Goal: Information Seeking & Learning: Learn about a topic

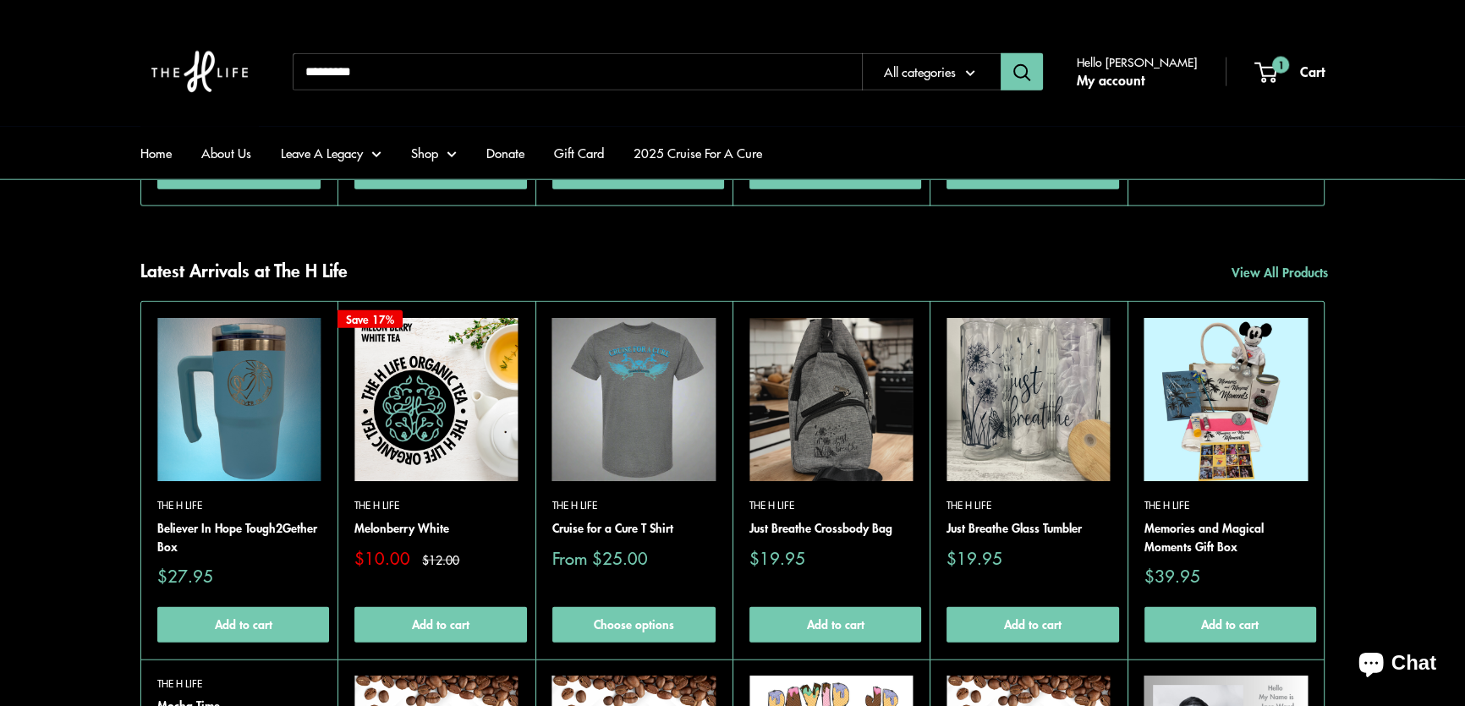
scroll to position [5152, 0]
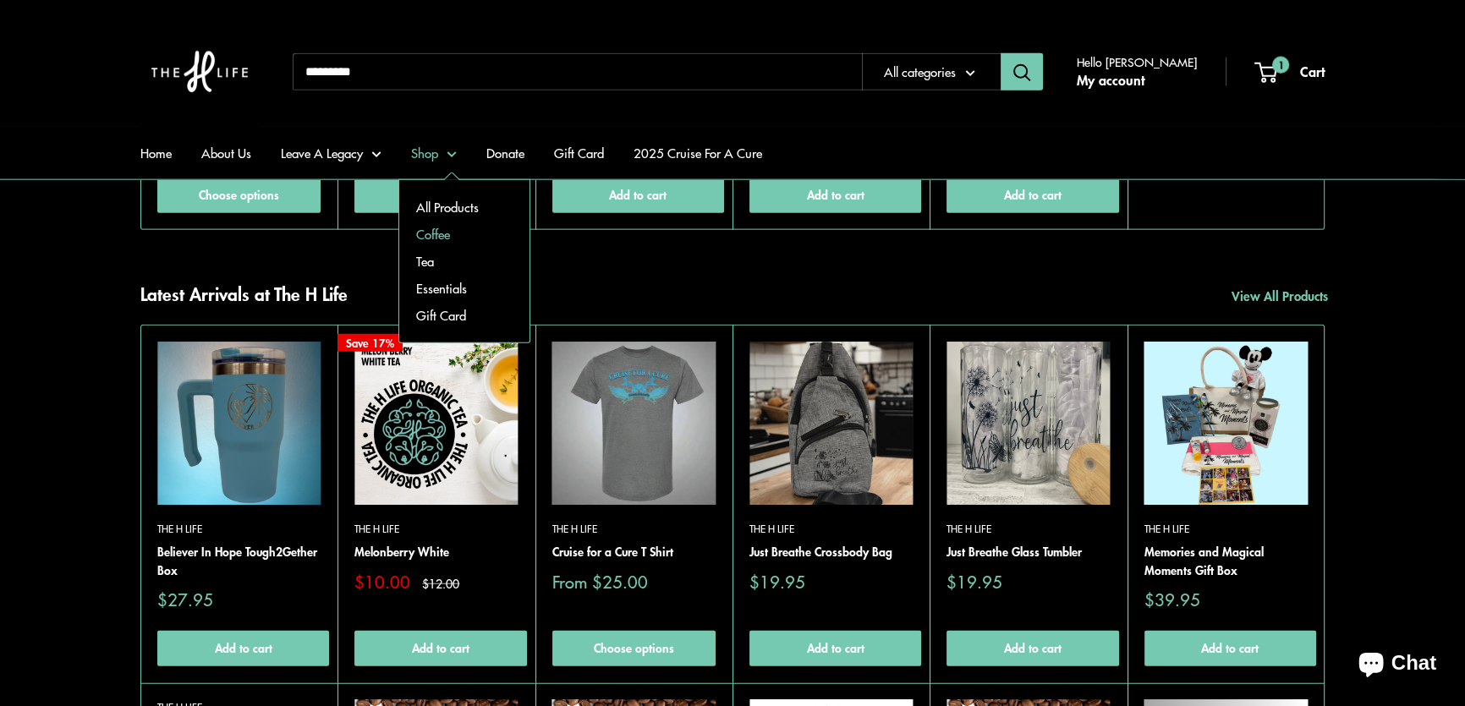
click at [435, 228] on link "Coffee" at bounding box center [464, 234] width 130 height 27
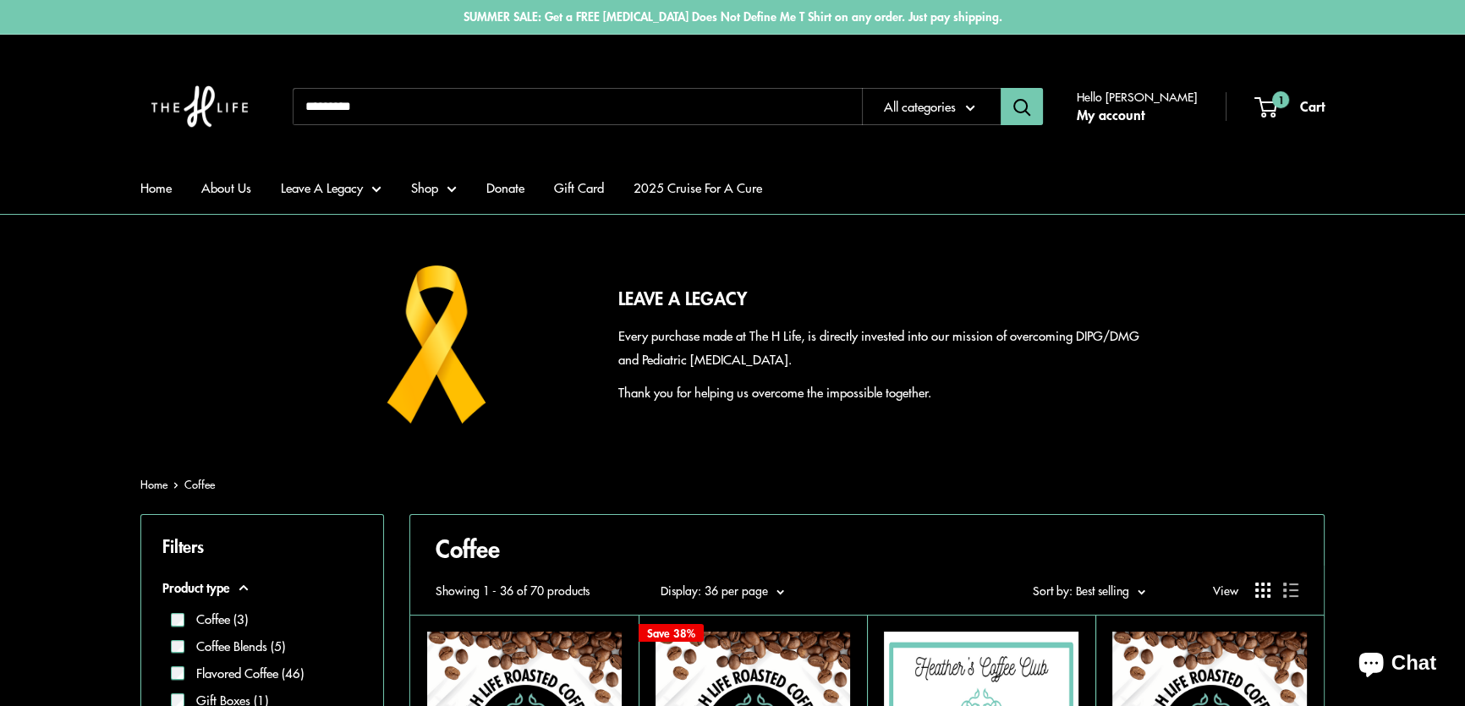
click at [1125, 587] on span "Sort by: Best selling" at bounding box center [1081, 590] width 96 height 17
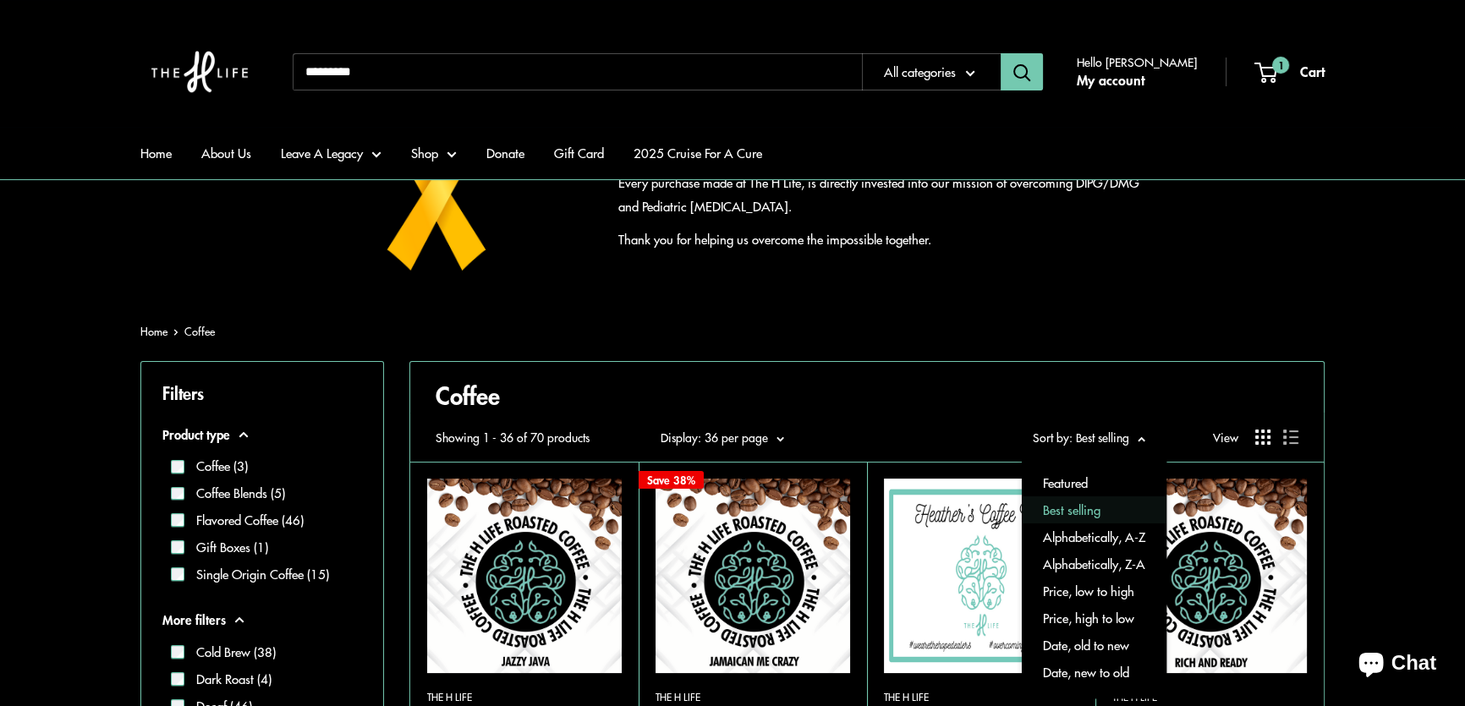
scroll to position [230, 0]
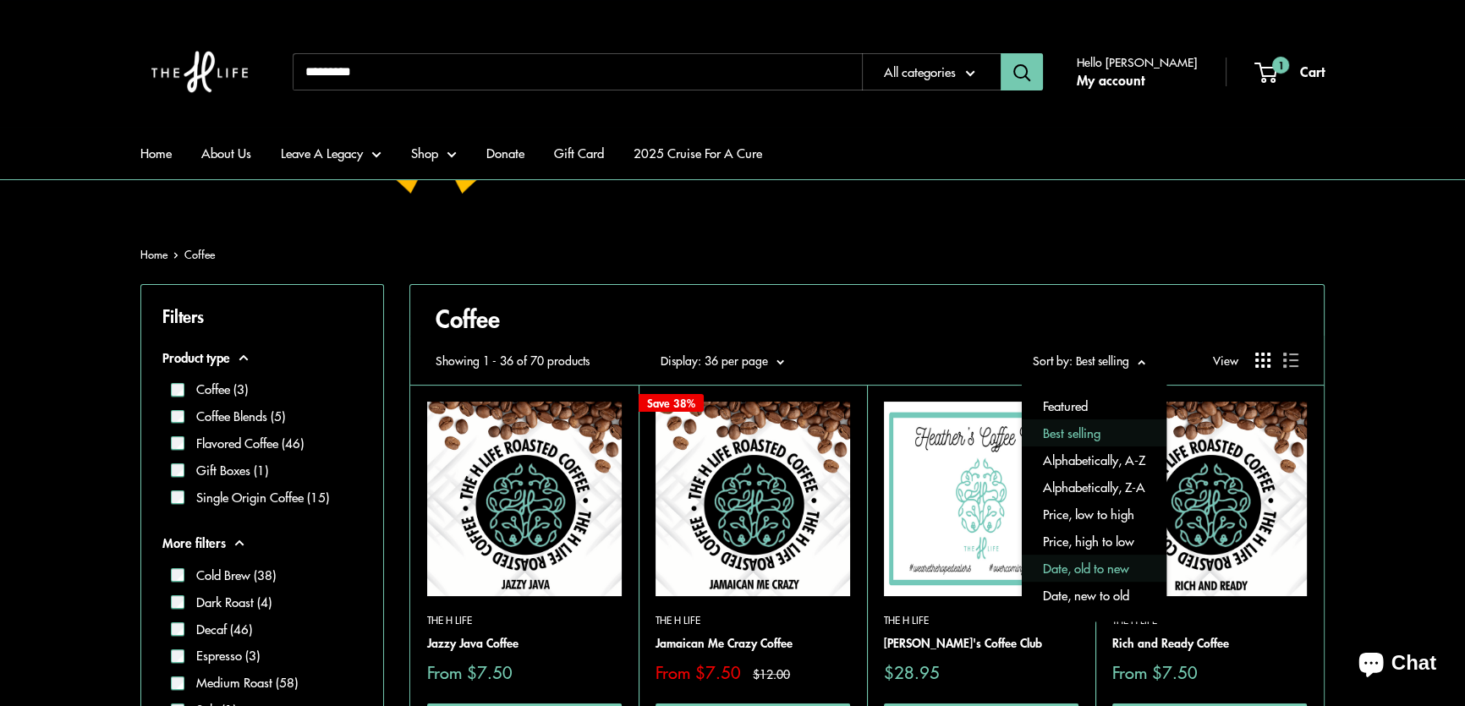
click at [1122, 577] on button "Date, old to new" at bounding box center [1094, 569] width 145 height 27
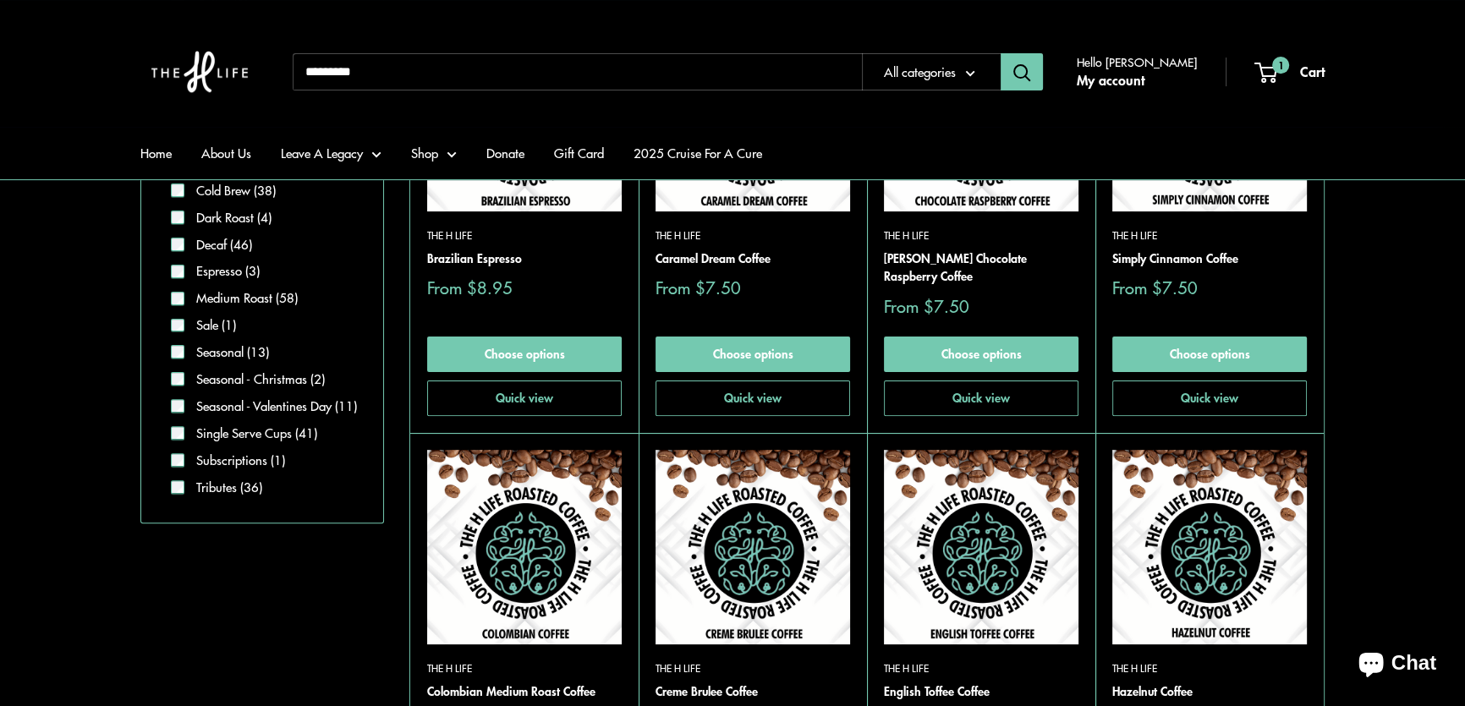
scroll to position [461, 0]
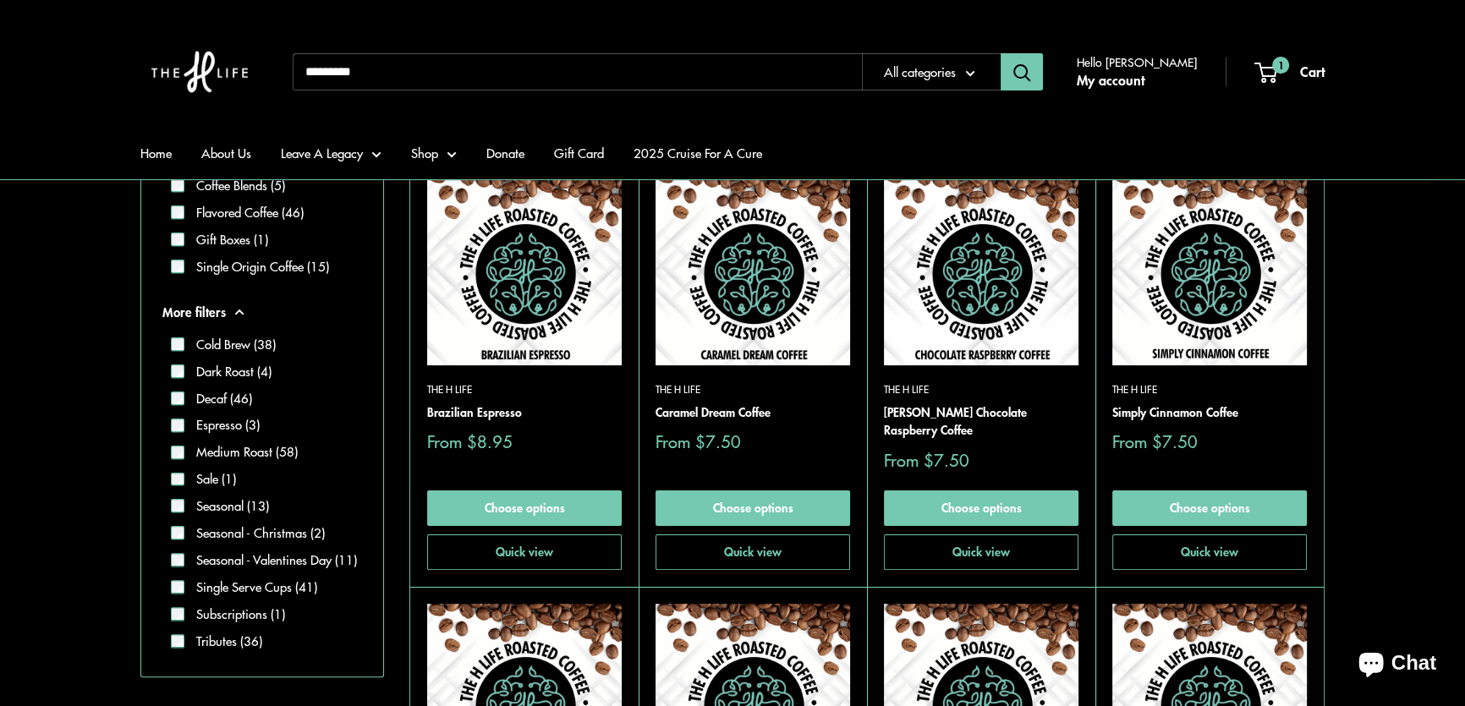
click at [0, 0] on img at bounding box center [0, 0] width 0 height 0
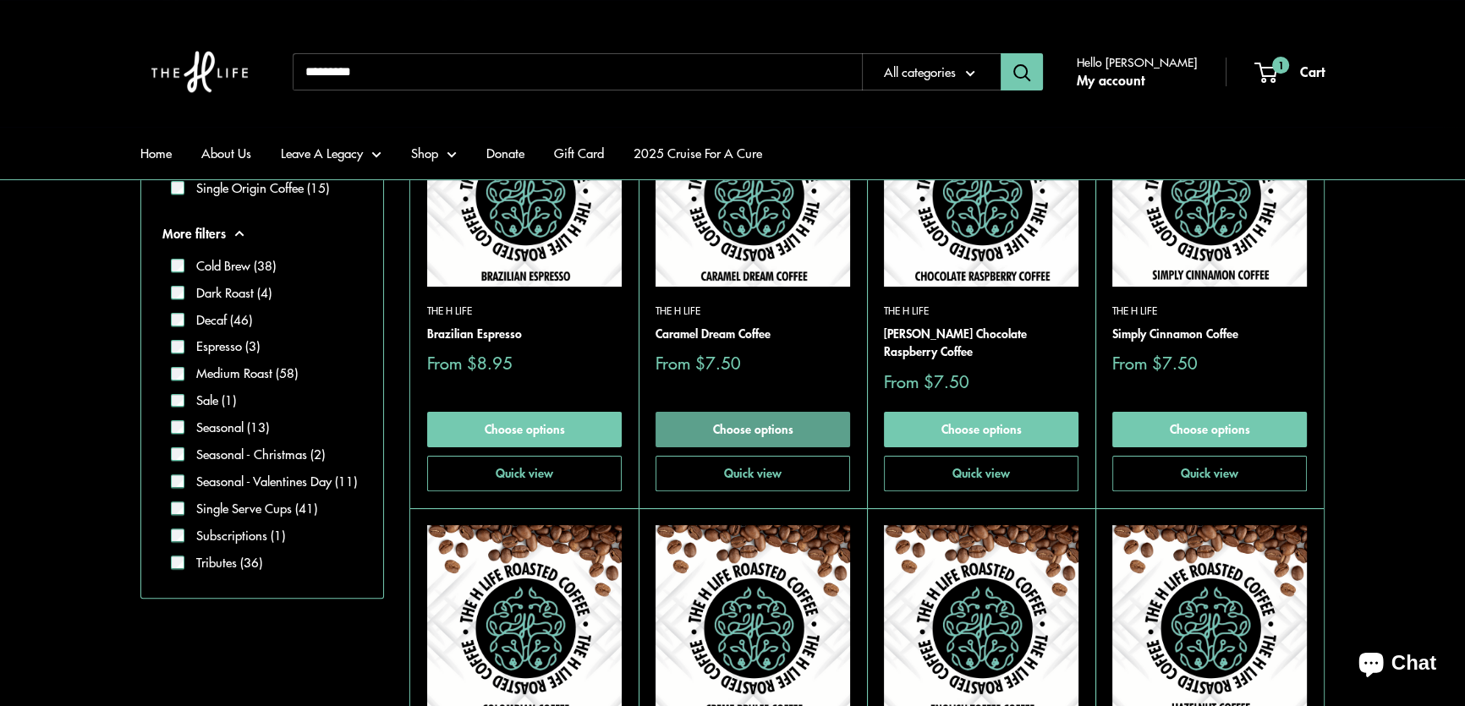
scroll to position [538, 0]
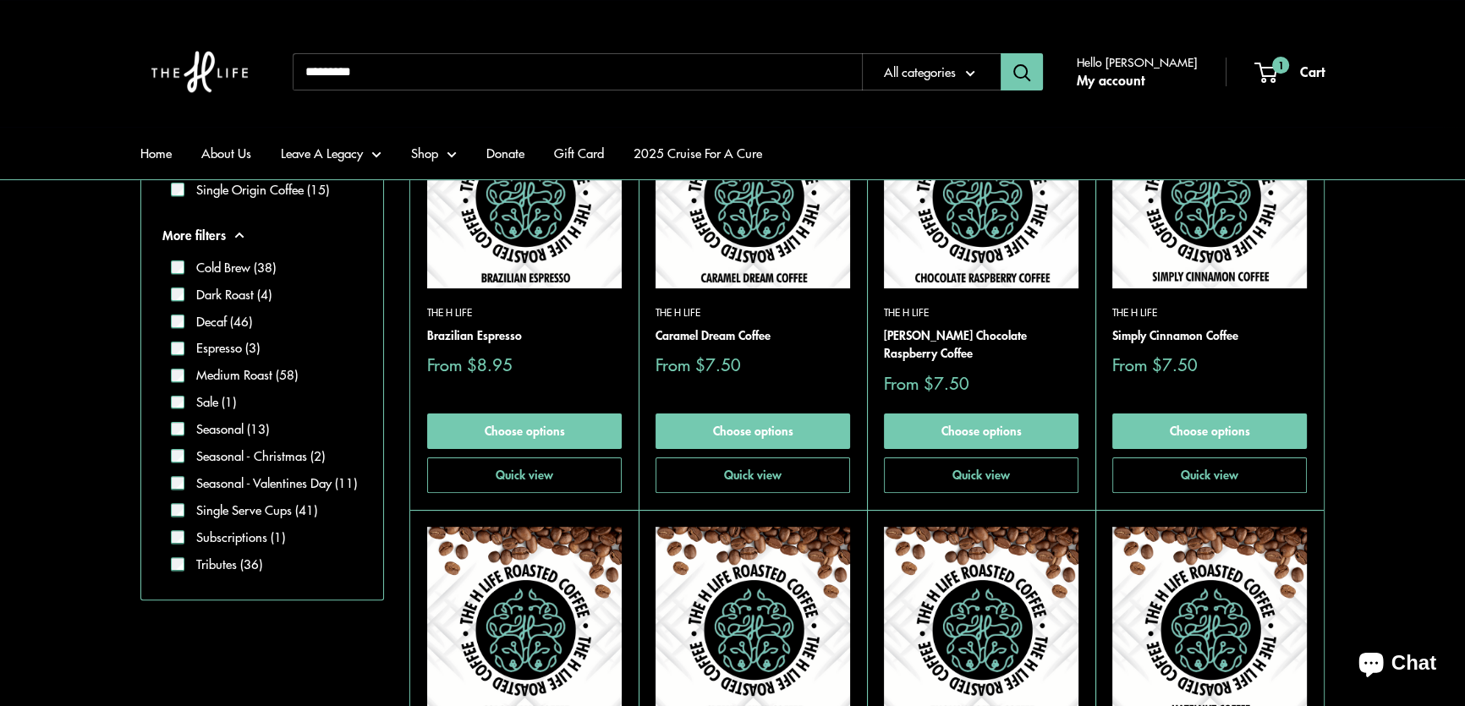
click at [759, 217] on img at bounding box center [753, 191] width 195 height 195
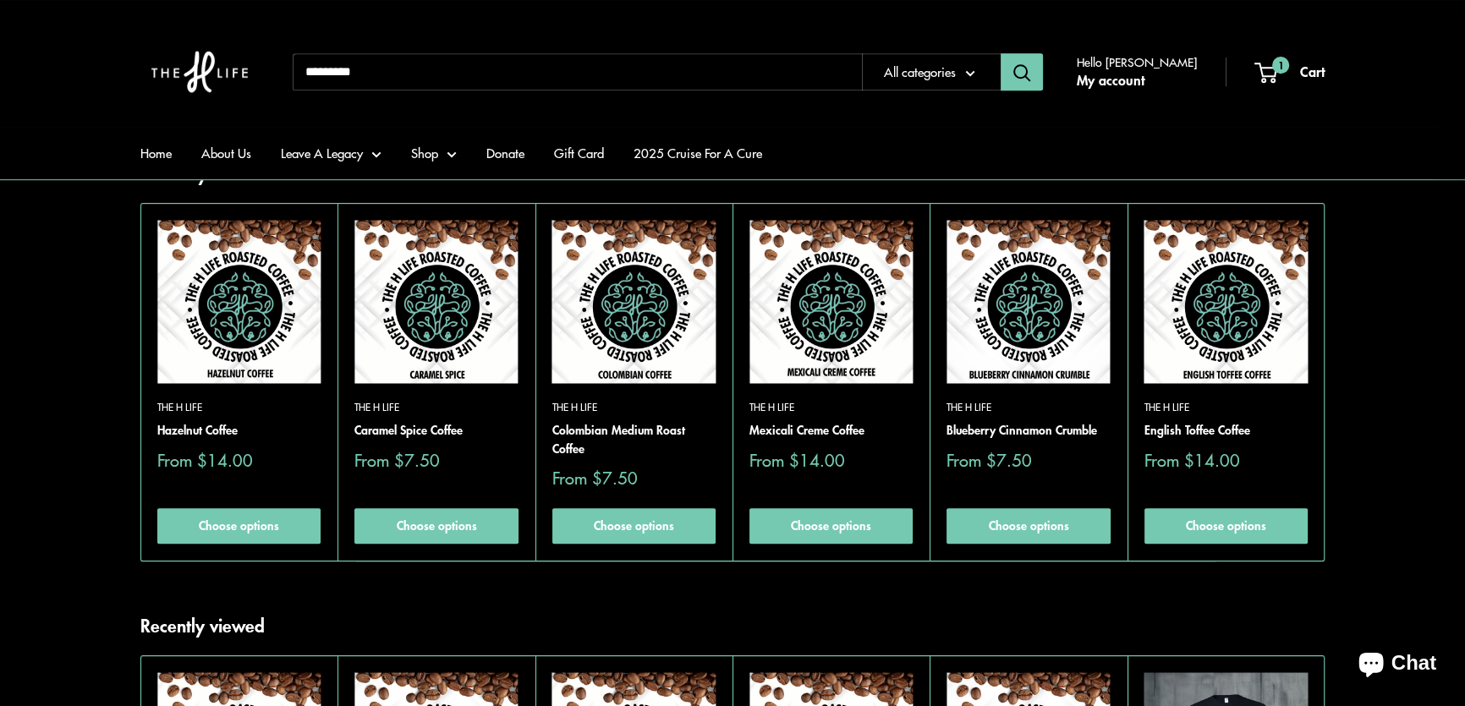
scroll to position [1153, 0]
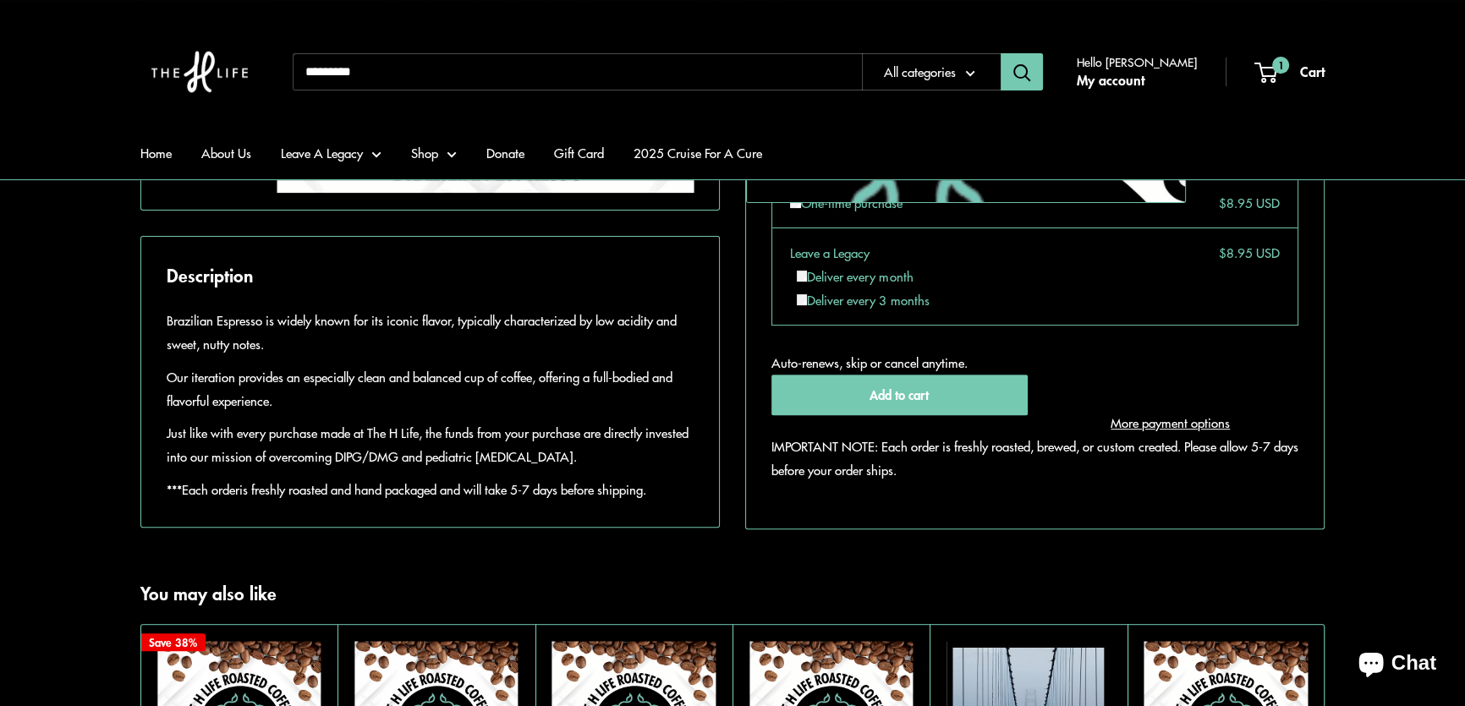
scroll to position [769, 0]
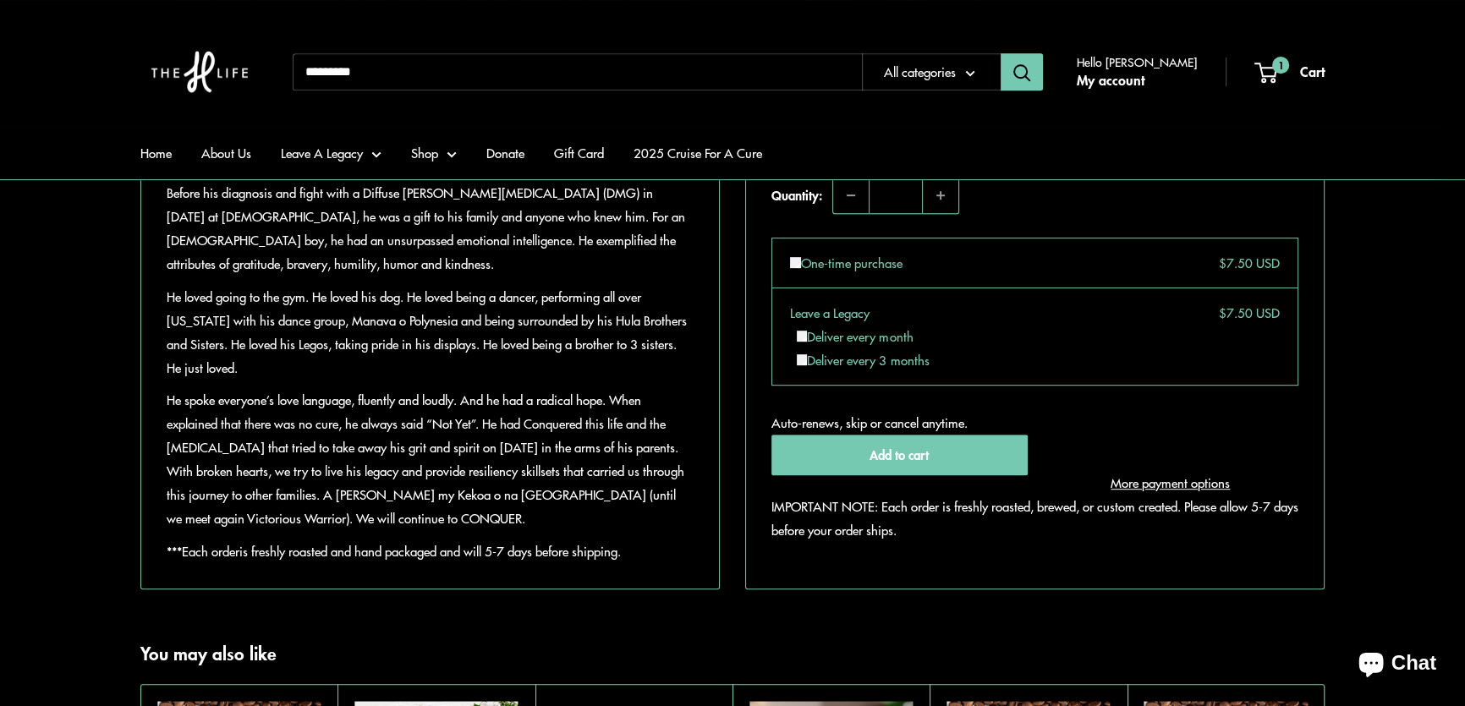
scroll to position [1076, 0]
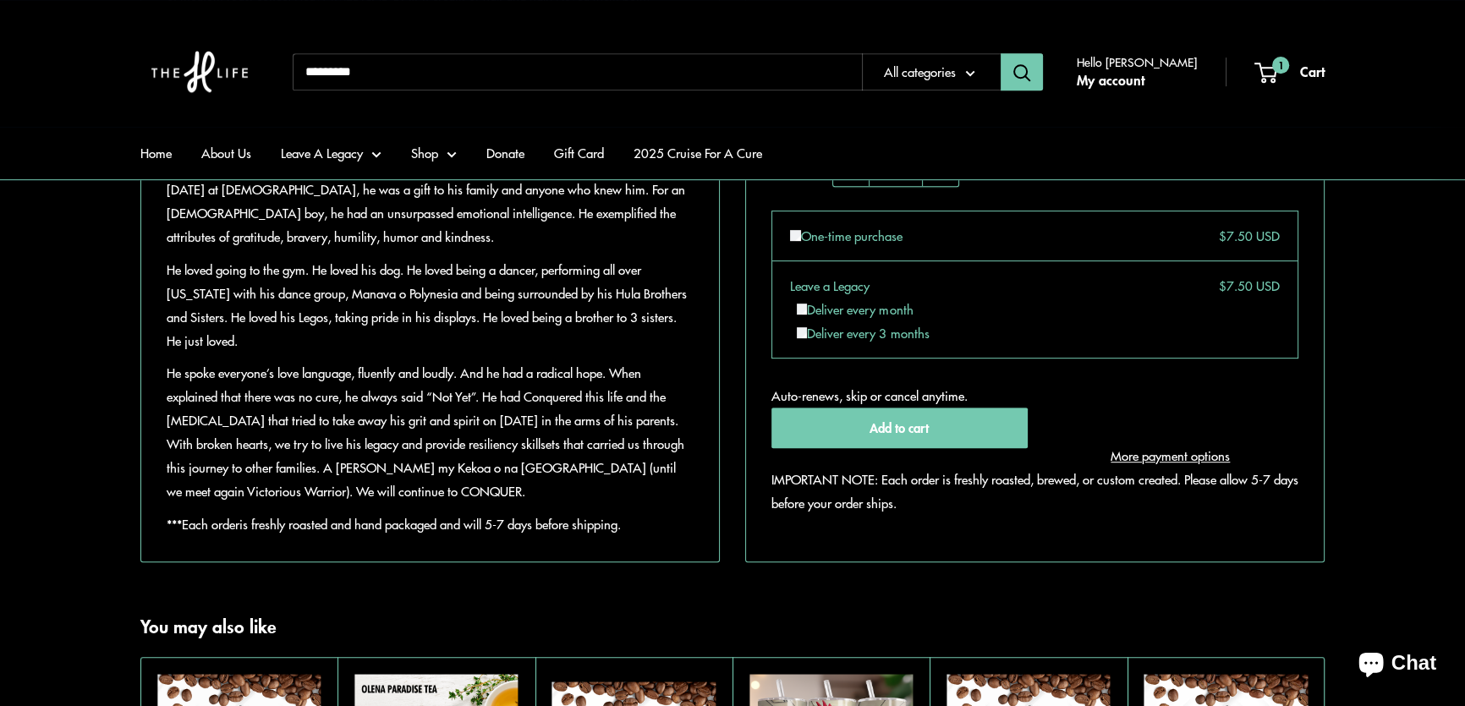
click at [387, 74] on input "Search..." at bounding box center [577, 71] width 569 height 37
type input "****"
click at [1001, 53] on button "Search" at bounding box center [1022, 71] width 42 height 37
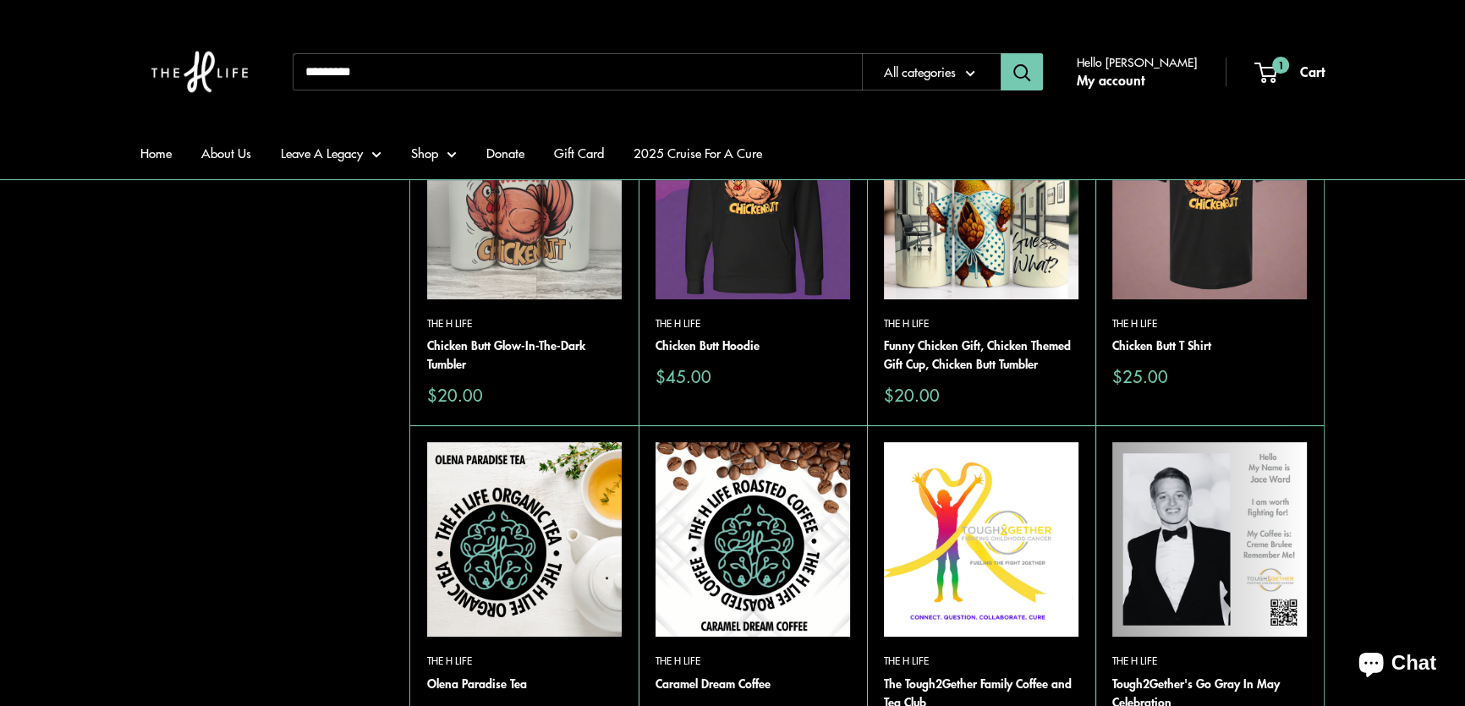
scroll to position [230, 0]
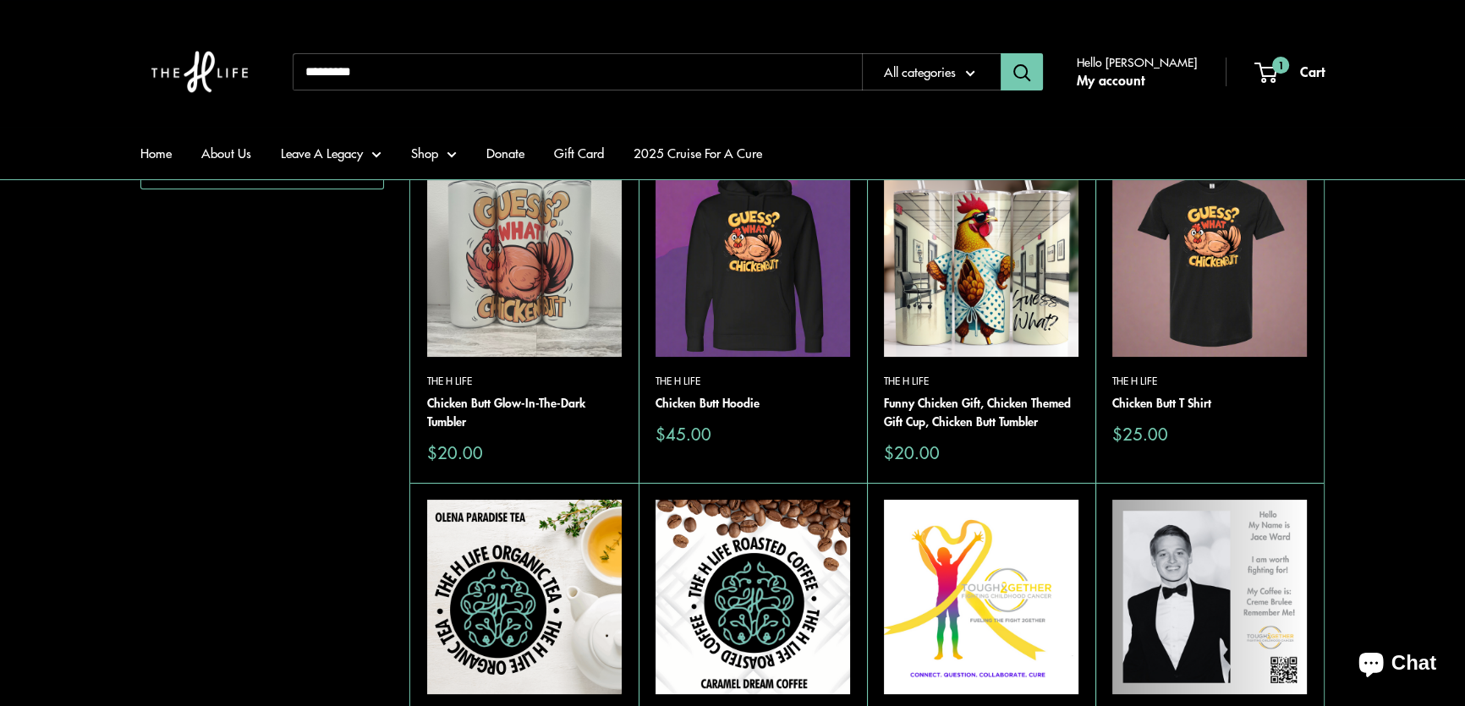
click at [0, 0] on img at bounding box center [0, 0] width 0 height 0
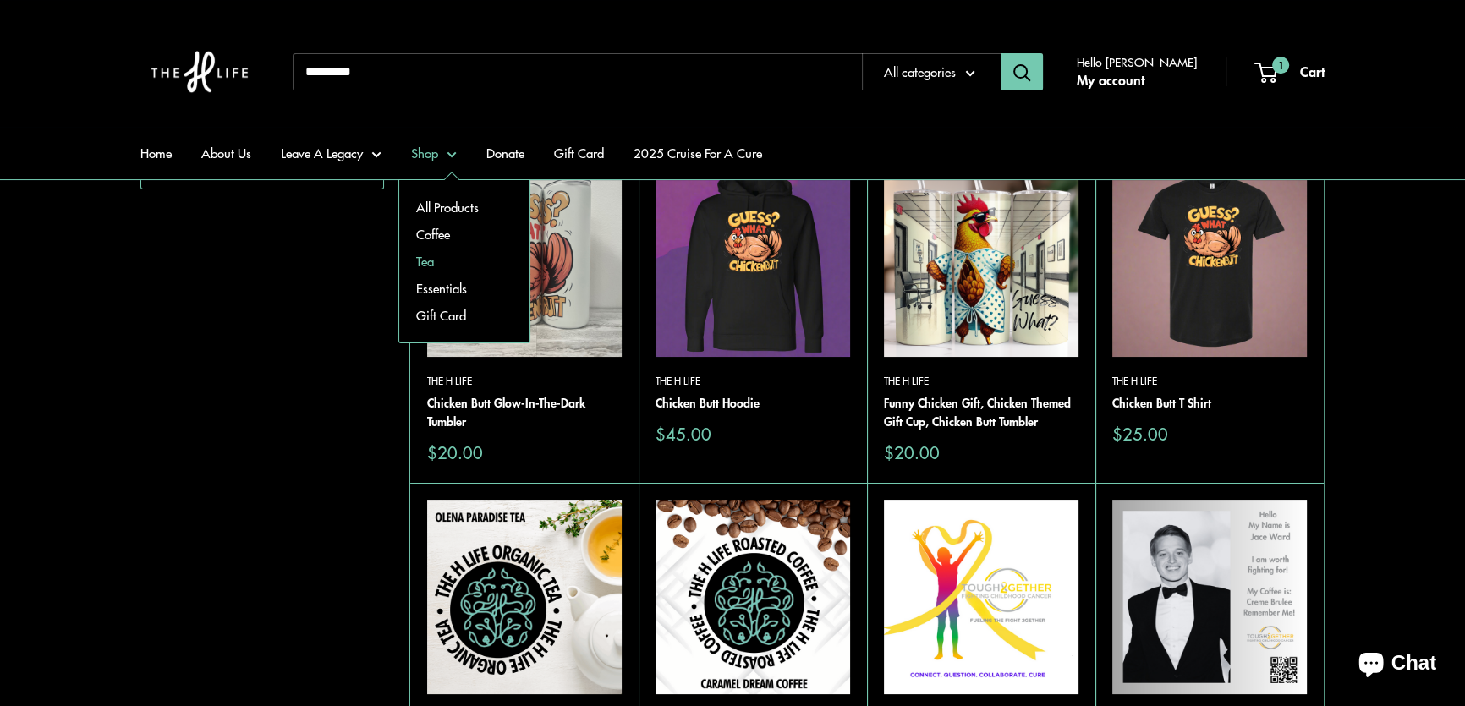
click at [435, 255] on link "Tea" at bounding box center [464, 261] width 130 height 27
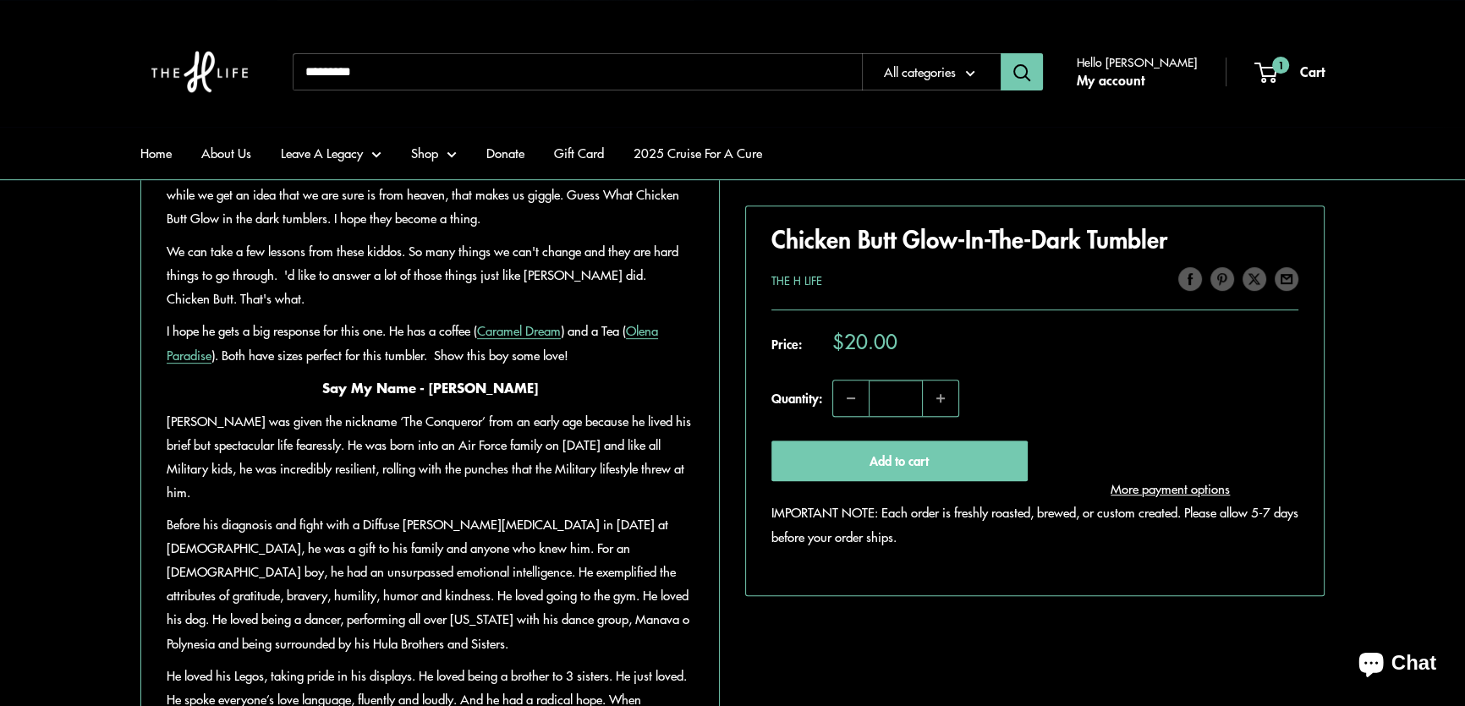
scroll to position [846, 0]
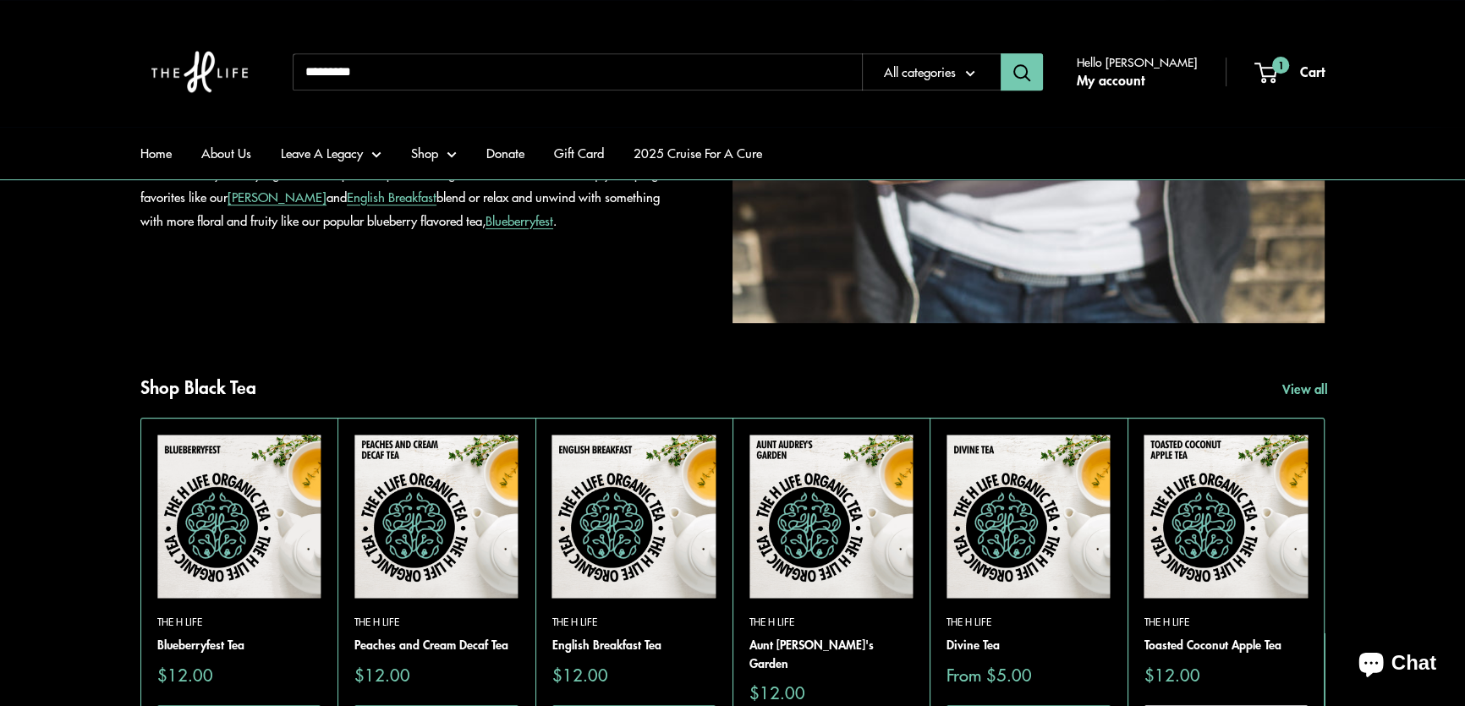
scroll to position [1384, 0]
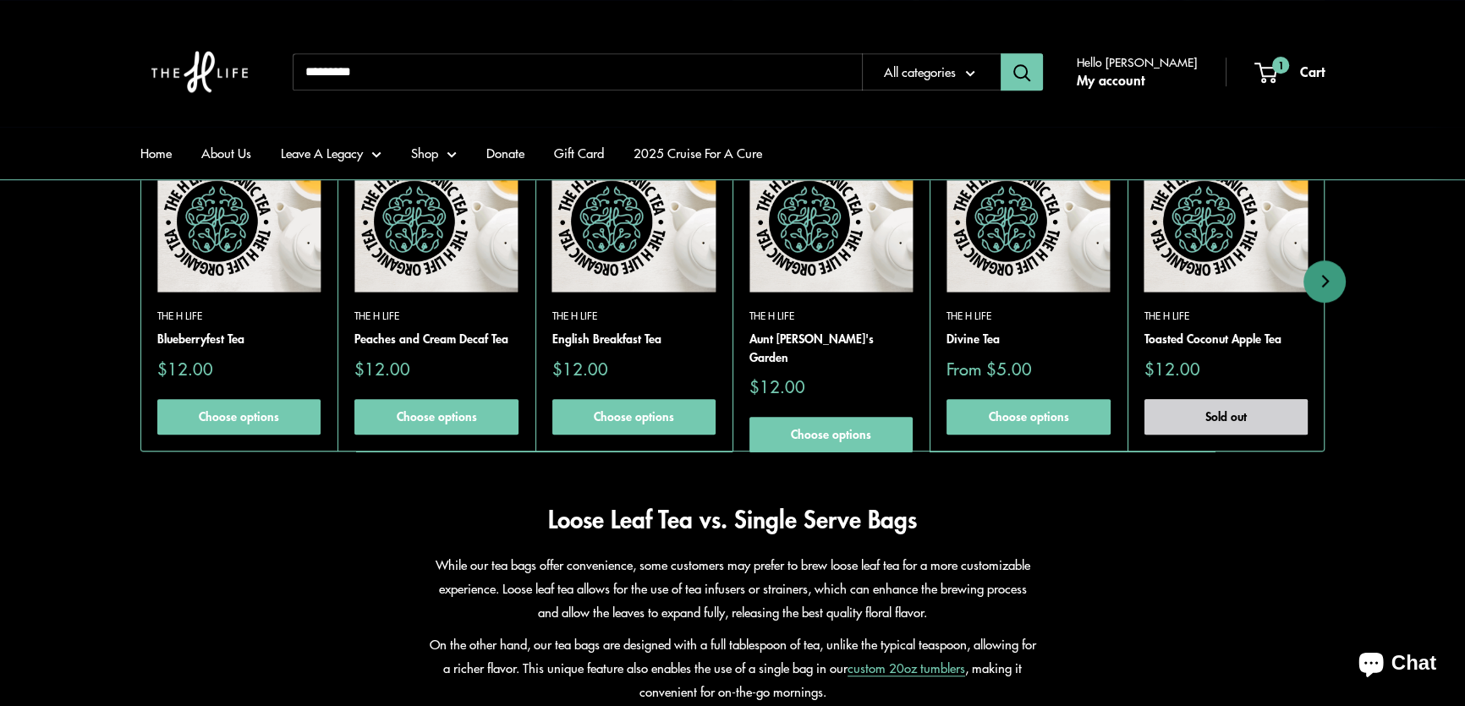
click at [444, 208] on img at bounding box center [435, 210] width 163 height 163
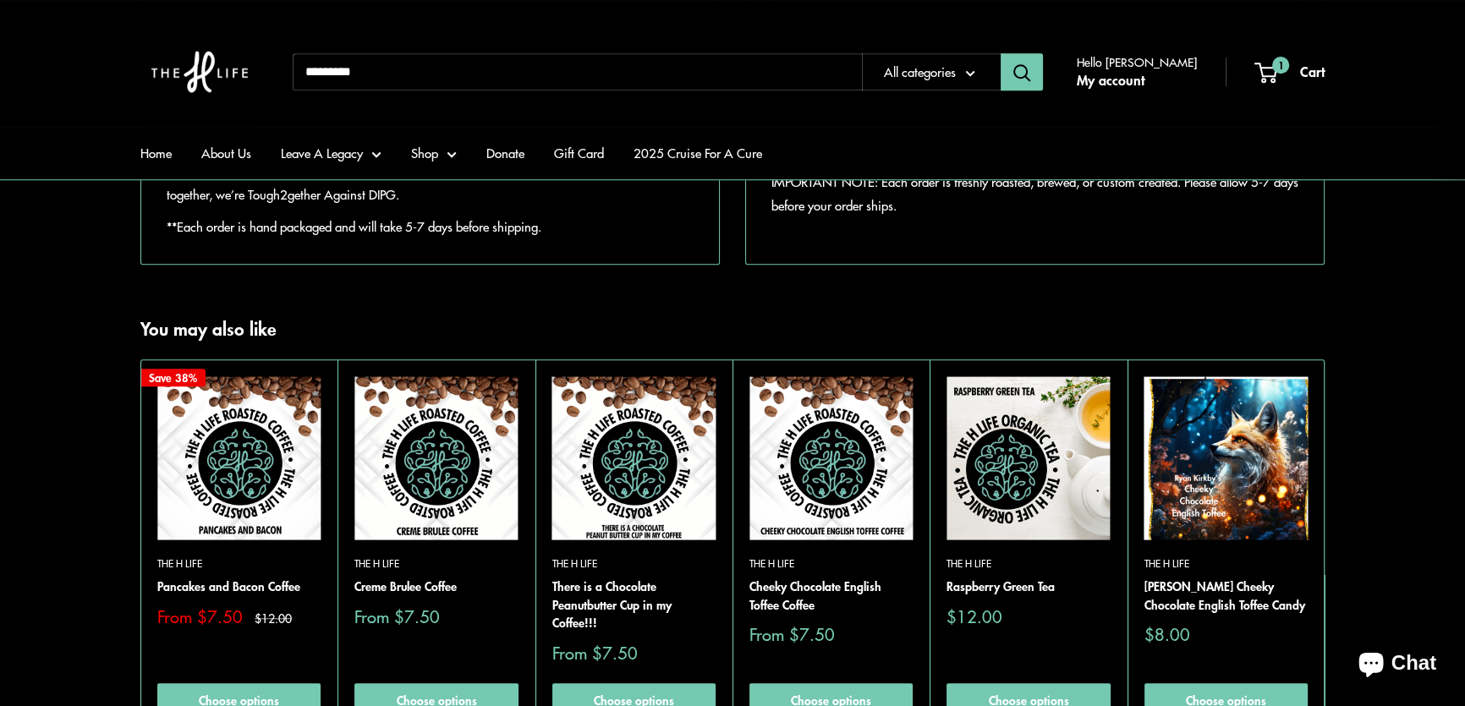
scroll to position [1615, 0]
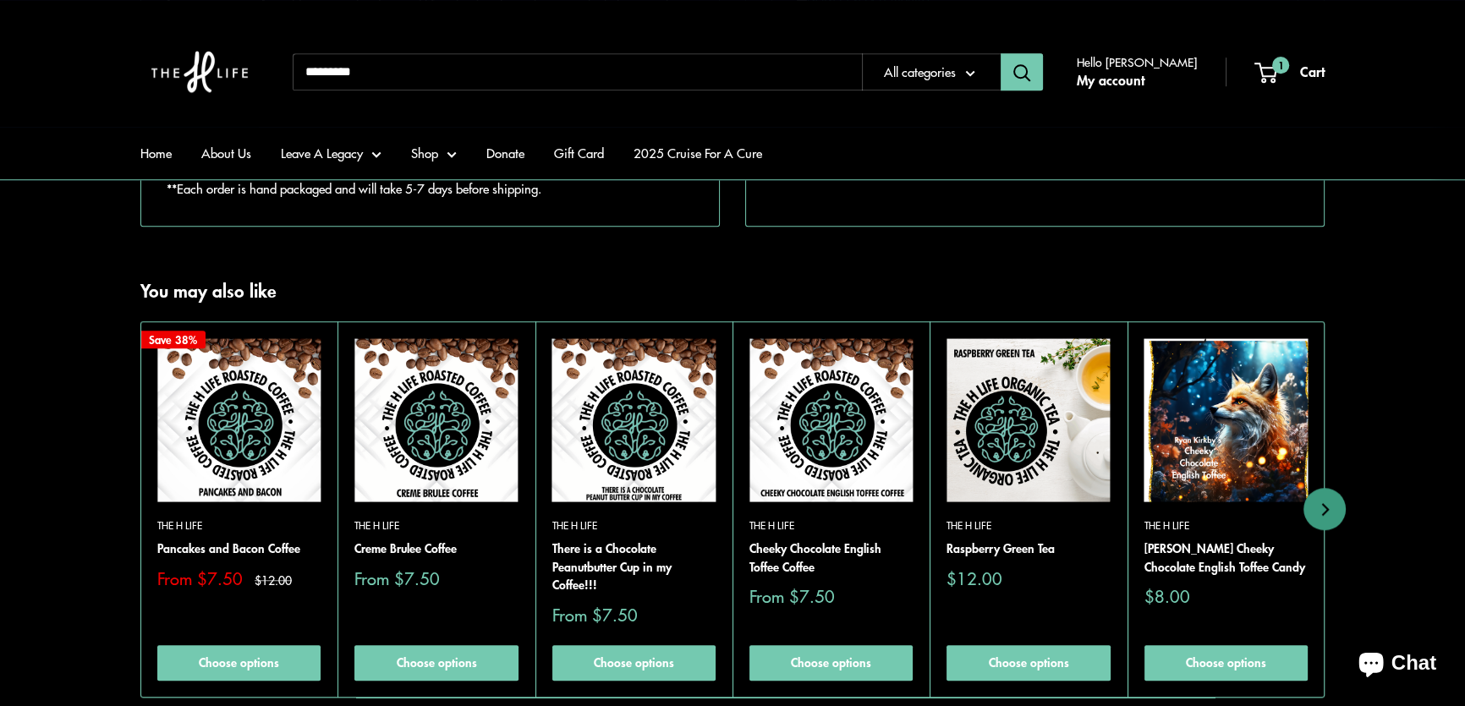
click at [1006, 489] on img at bounding box center [1028, 419] width 163 height 163
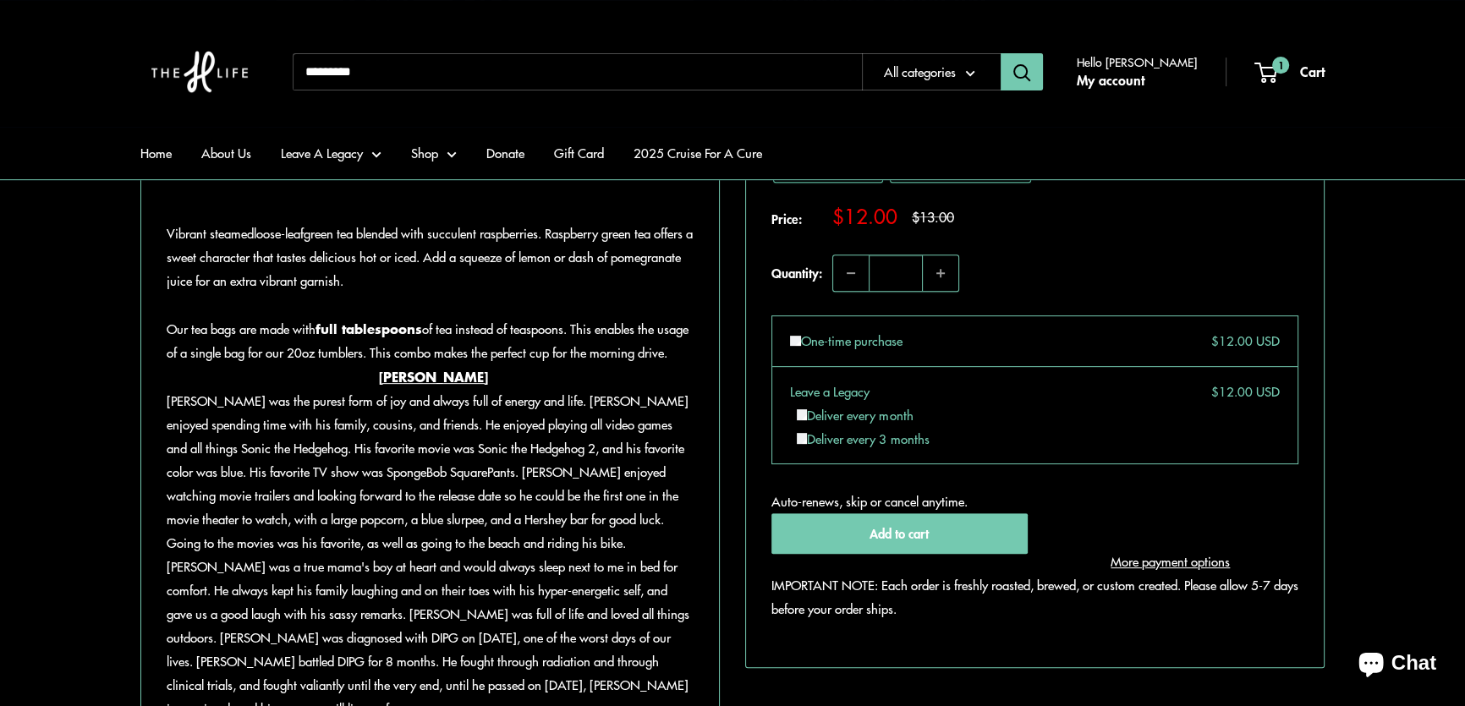
scroll to position [1076, 0]
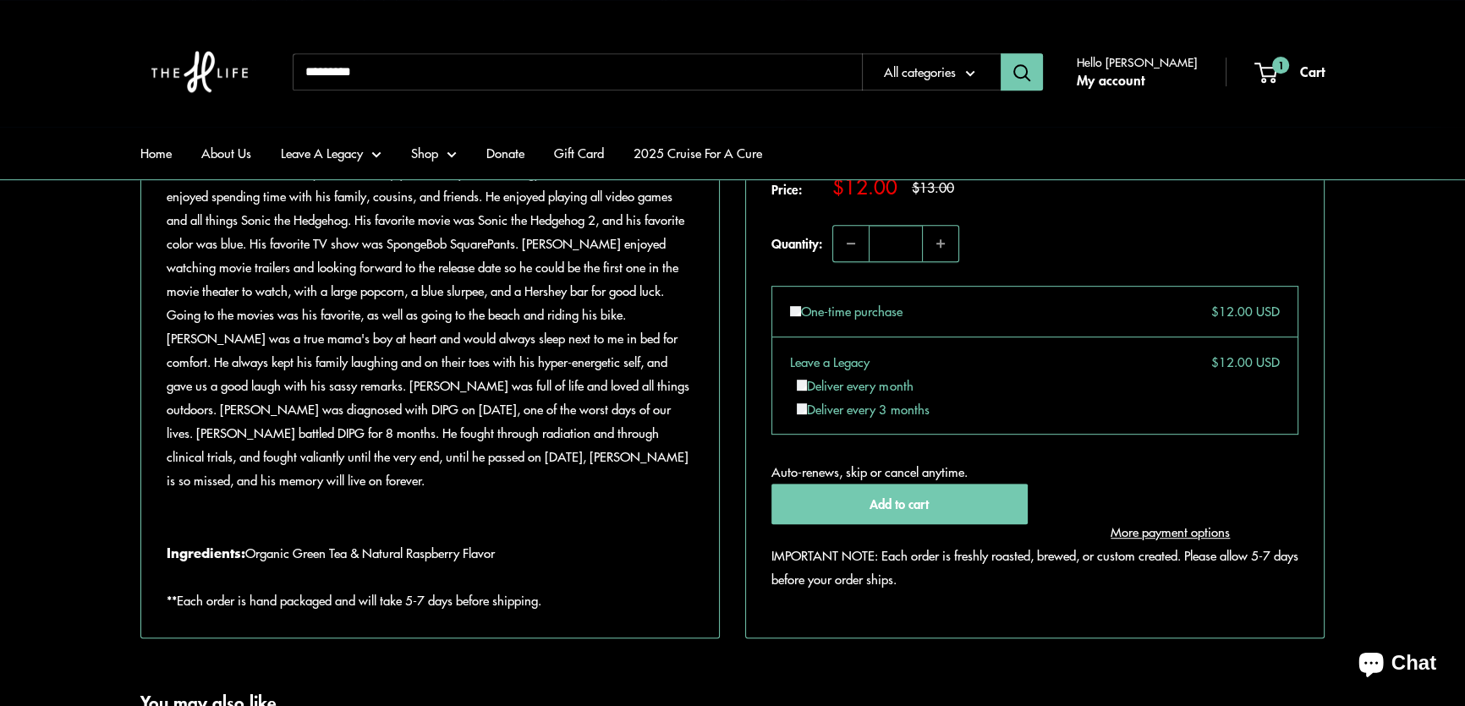
click at [382, 72] on input "Search..." at bounding box center [577, 71] width 569 height 37
type input "****"
click at [1001, 53] on button "Search" at bounding box center [1022, 71] width 42 height 37
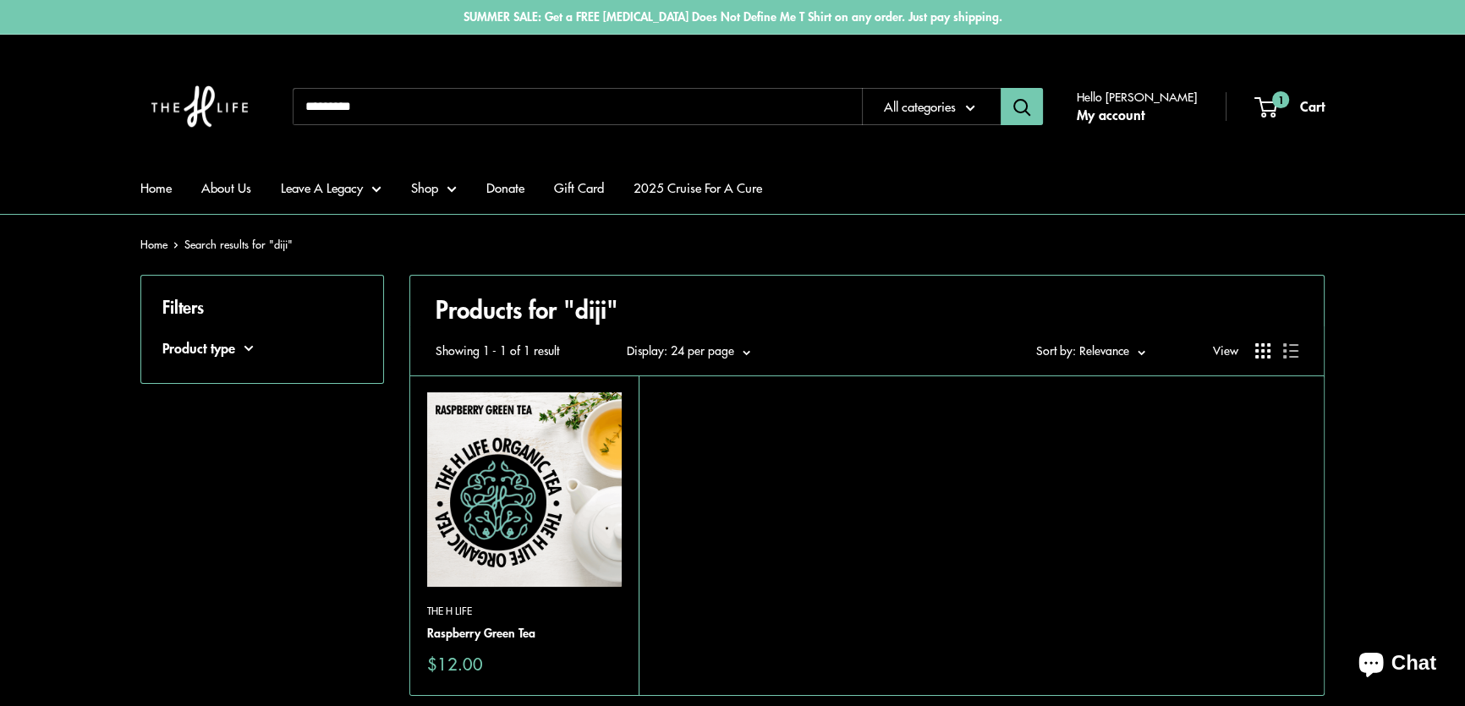
click at [501, 482] on img at bounding box center [524, 490] width 195 height 195
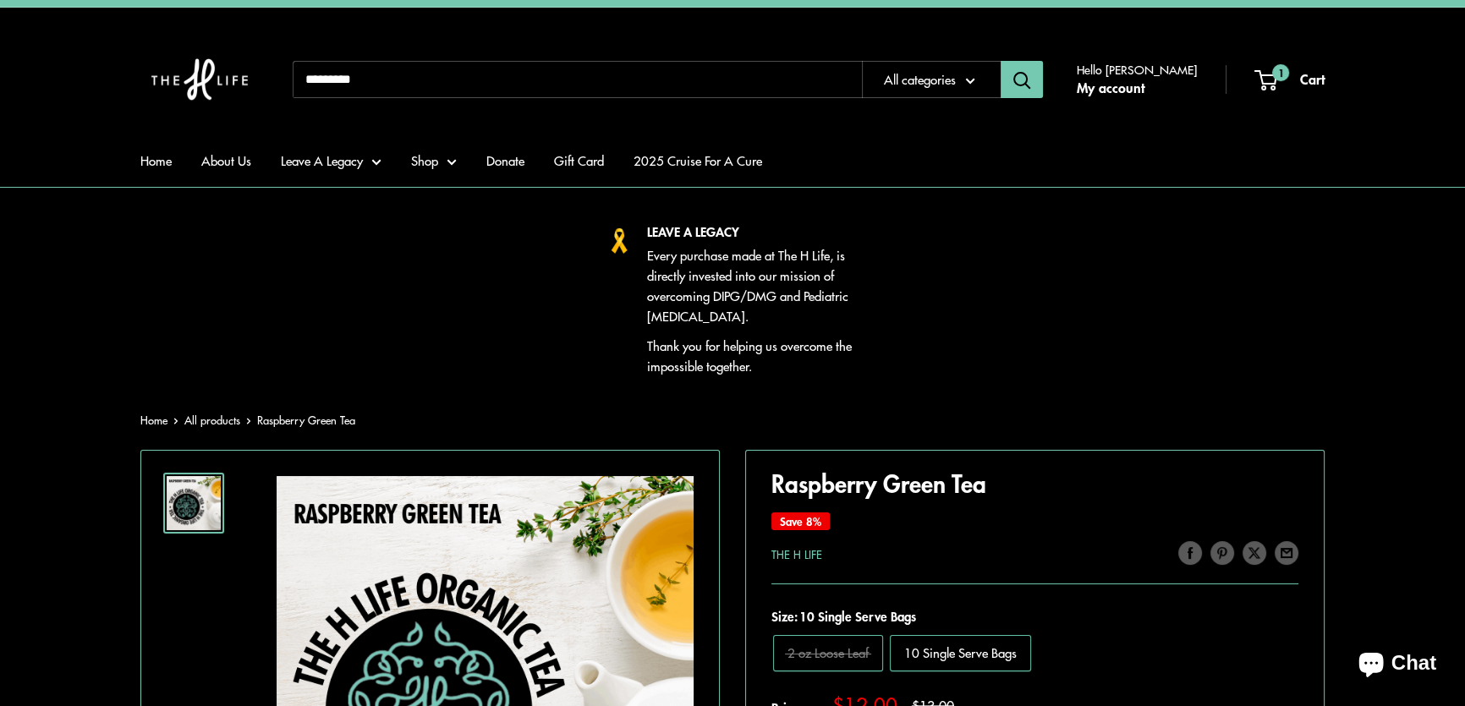
scroll to position [76, 0]
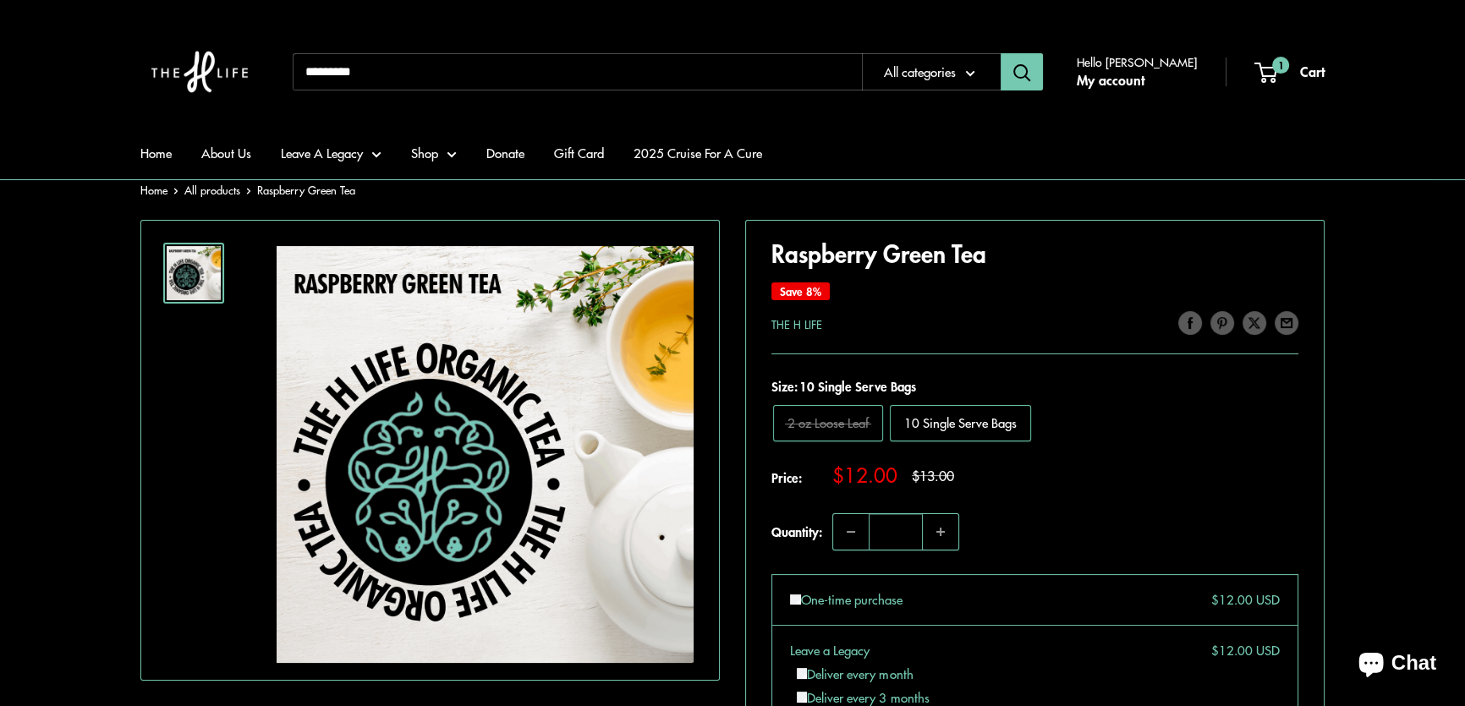
scroll to position [230, 0]
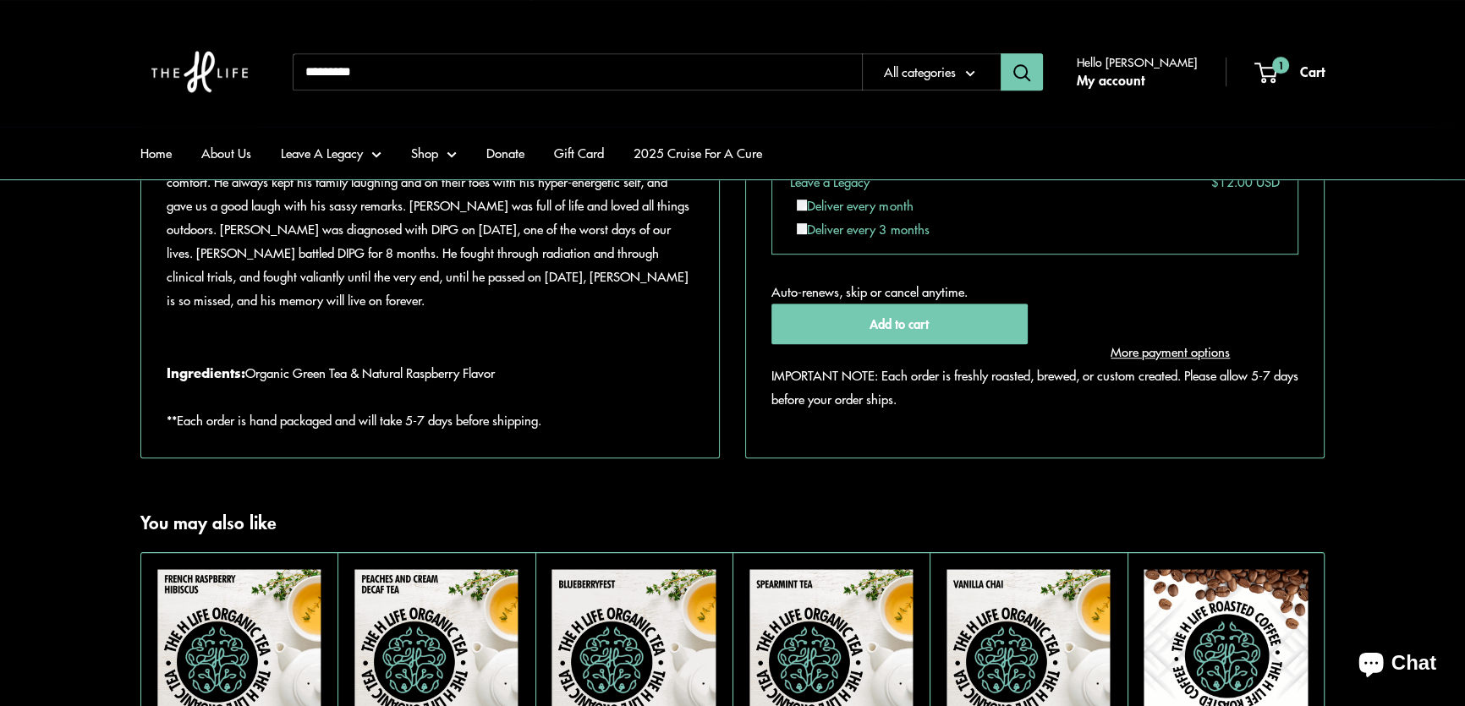
scroll to position [1384, 0]
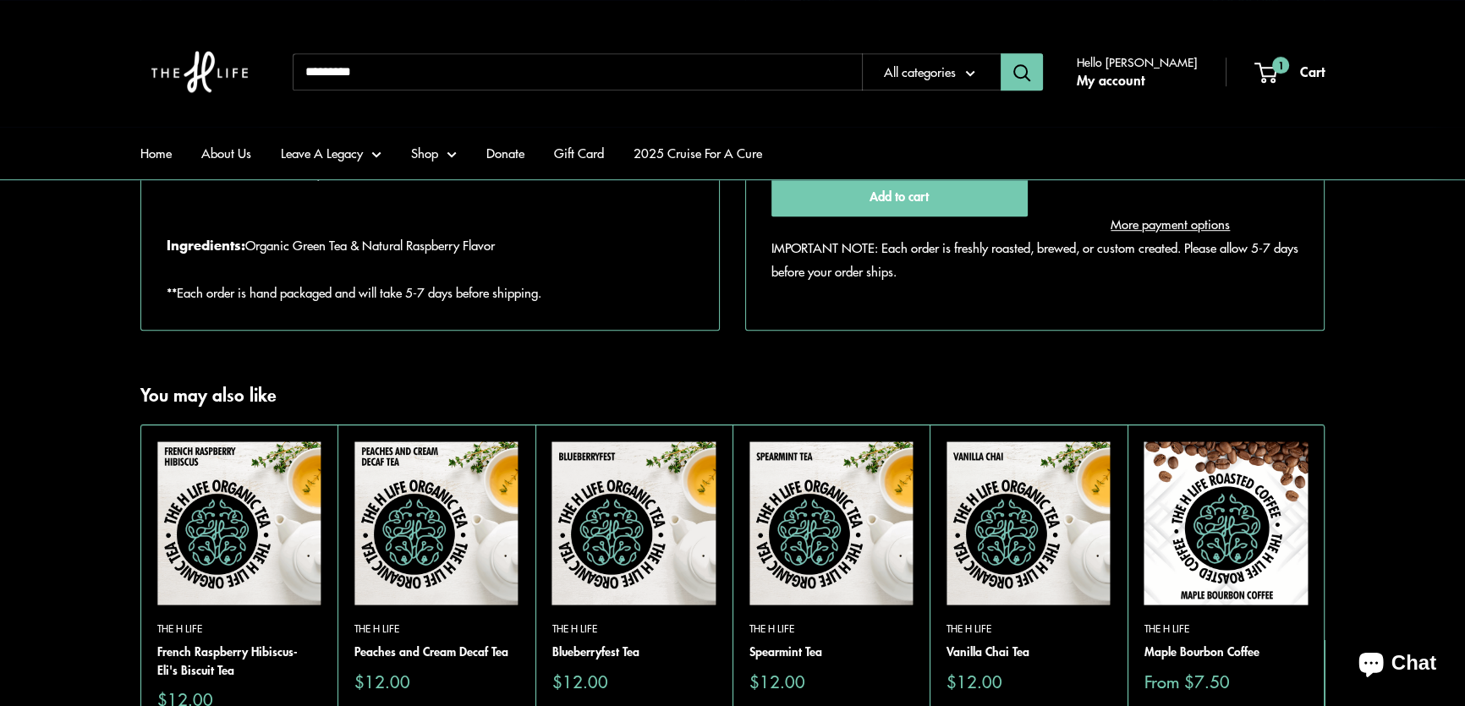
click at [733, 378] on main "LEAVE A LEGACY Every purchase made at The H Life, is directly invested into our…" at bounding box center [732, 59] width 1465 height 2389
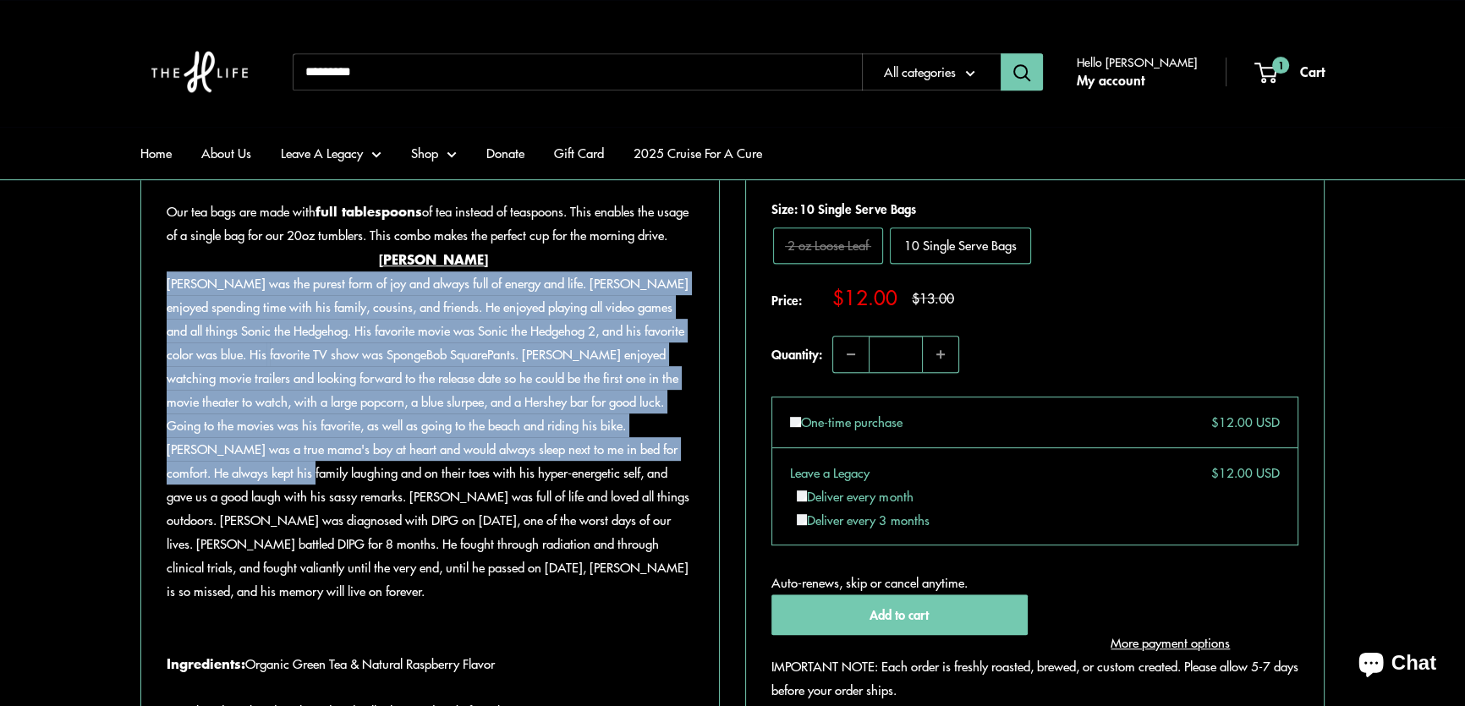
scroll to position [999, 0]
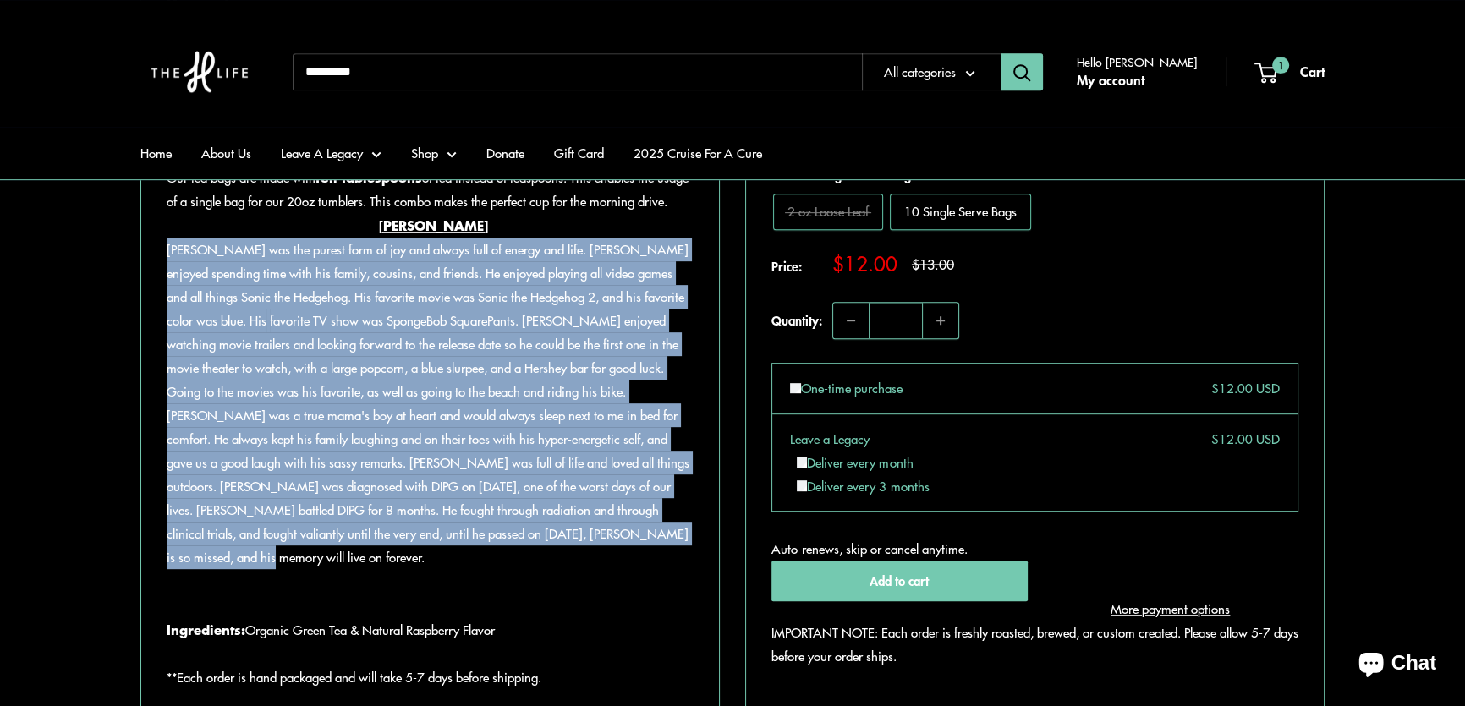
drag, startPoint x: 167, startPoint y: 475, endPoint x: 596, endPoint y: 590, distance: 445.1
click at [603, 570] on div "Caleb Diji was the purest form of joy and always full of energy and life. Caleb…" at bounding box center [430, 404] width 527 height 332
copy span "Caleb Diji was the purest form of joy and always full of energy and life. Caleb…"
click at [724, 403] on div "Roll over image to zoom in Click on image to zoom / Raspberry Green Tea Save 8%…" at bounding box center [732, 97] width 1184 height 1238
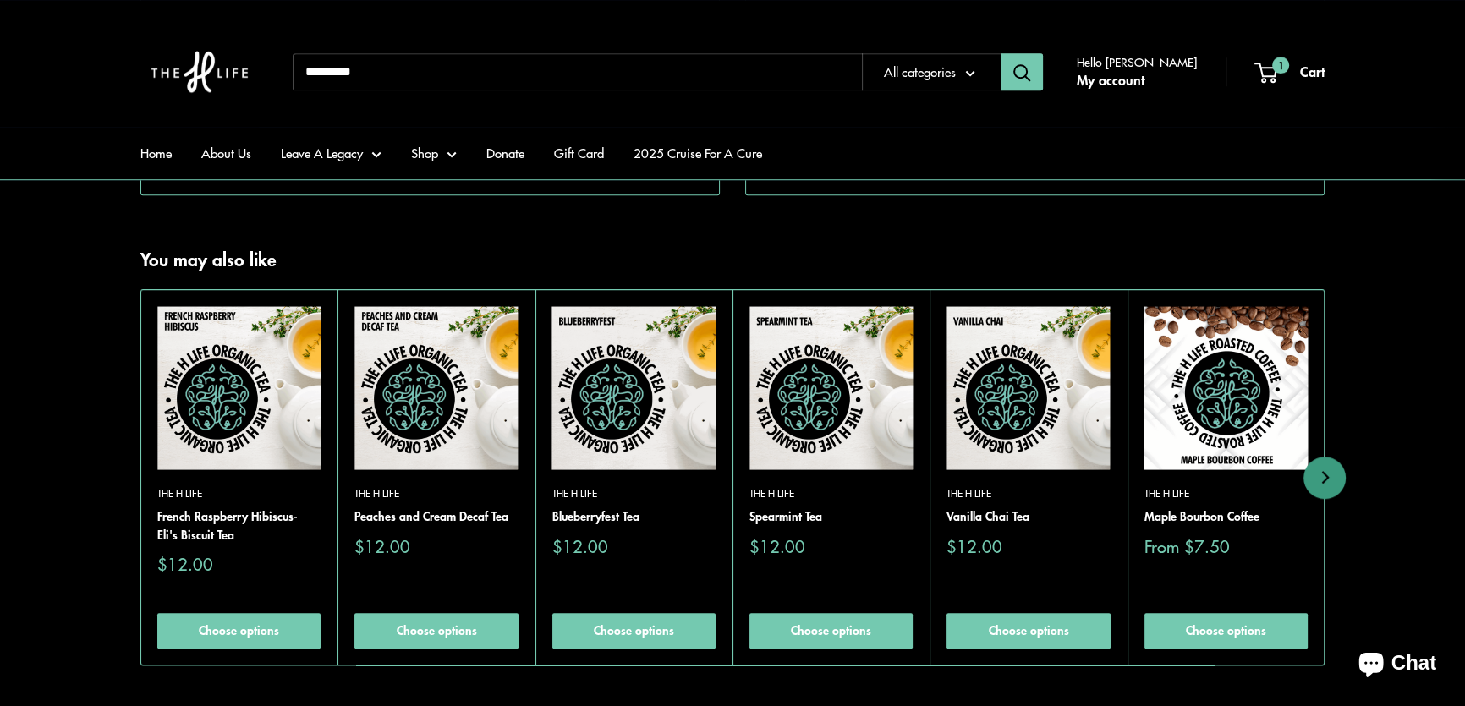
scroll to position [1692, 0]
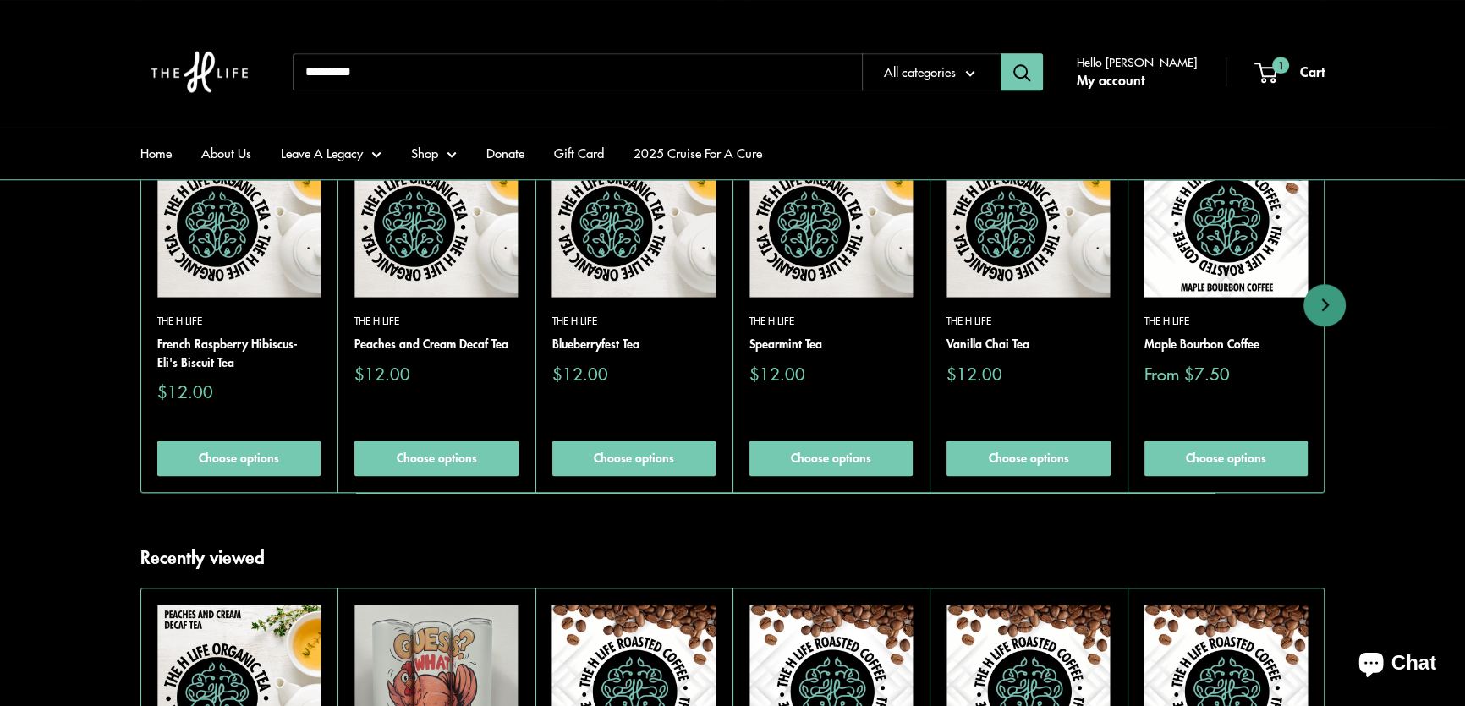
click at [0, 0] on img at bounding box center [0, 0] width 0 height 0
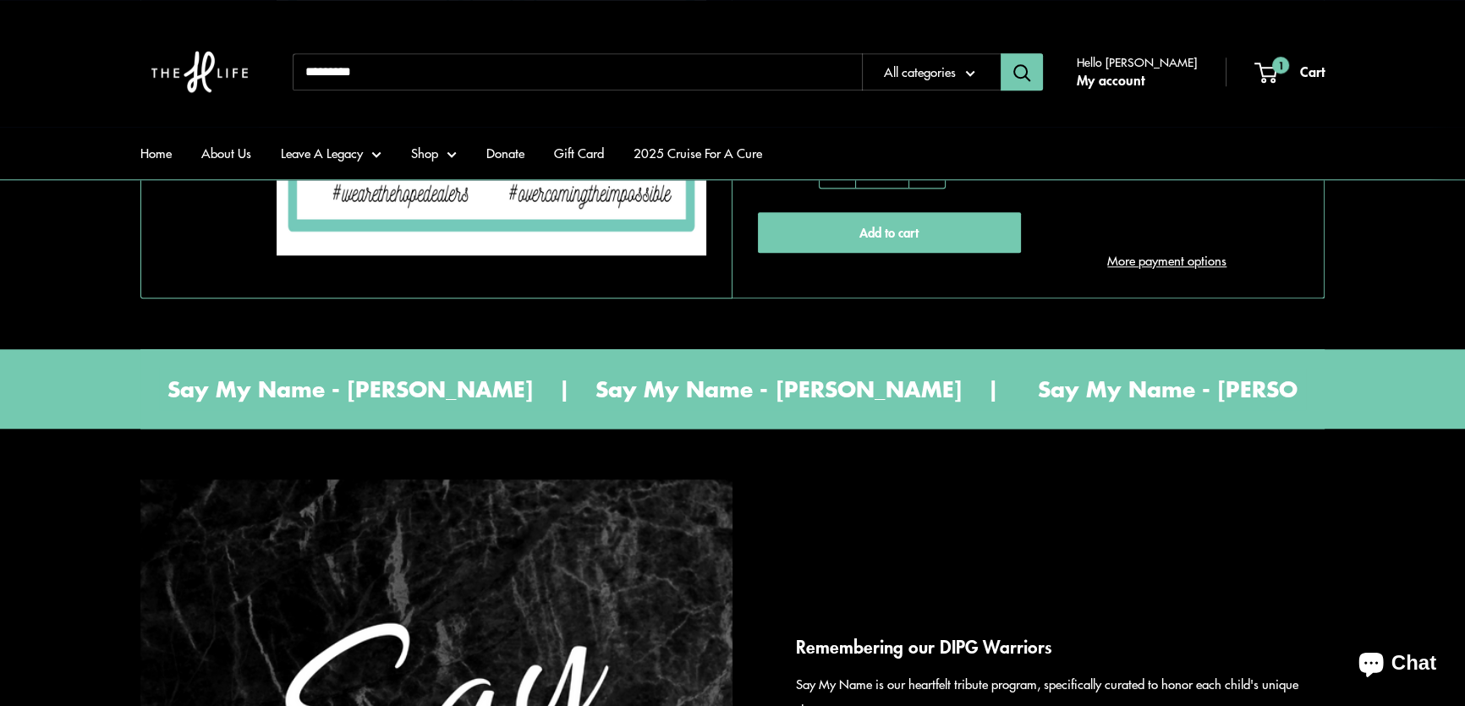
scroll to position [1922, 0]
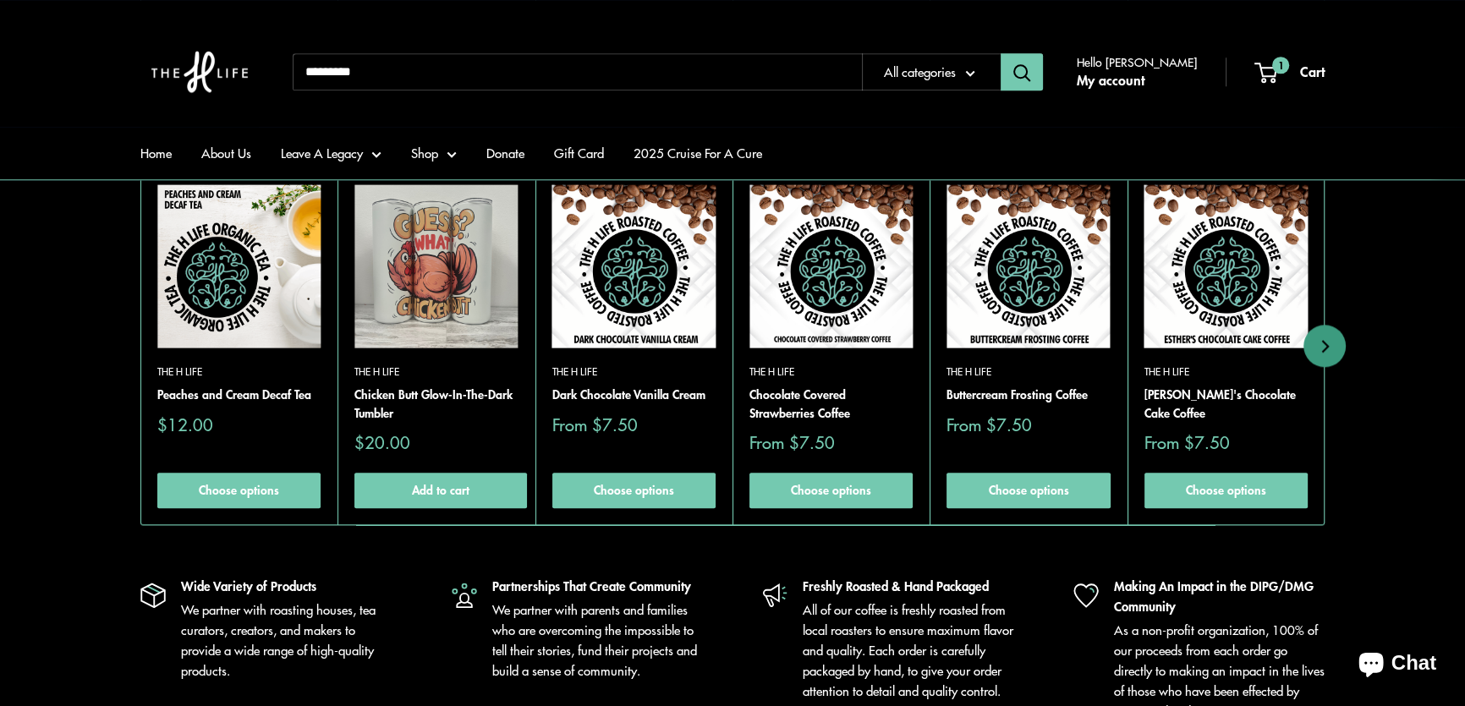
scroll to position [2076, 0]
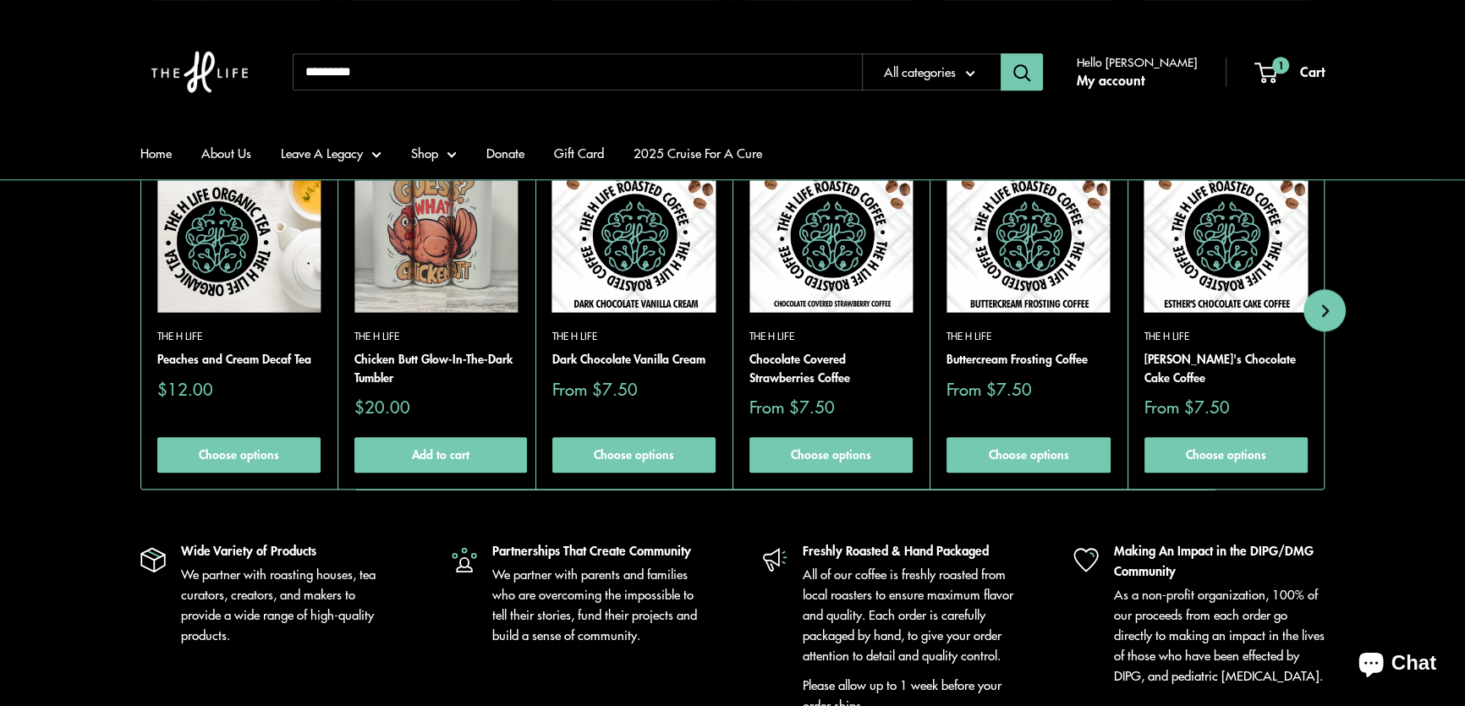
click at [1323, 332] on button "Next" at bounding box center [1325, 310] width 42 height 42
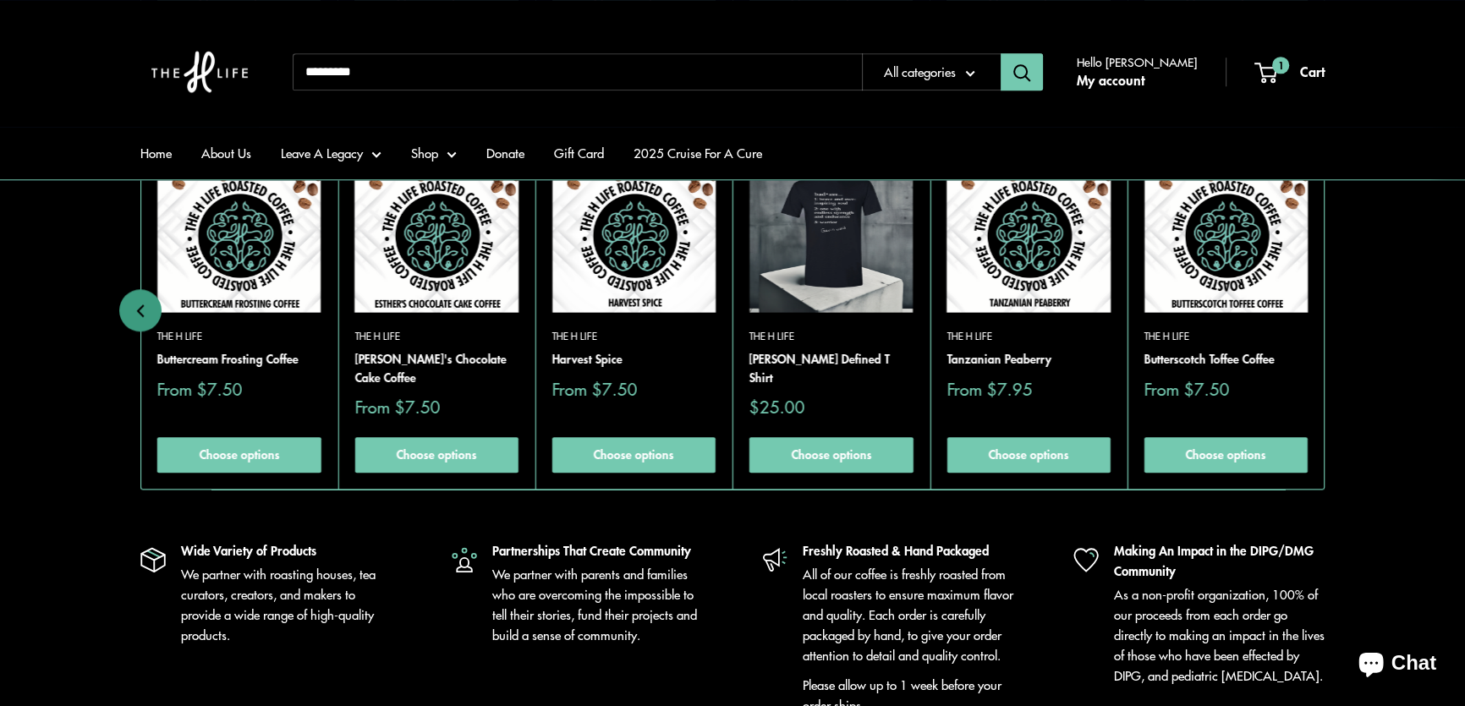
click at [0, 0] on img at bounding box center [0, 0] width 0 height 0
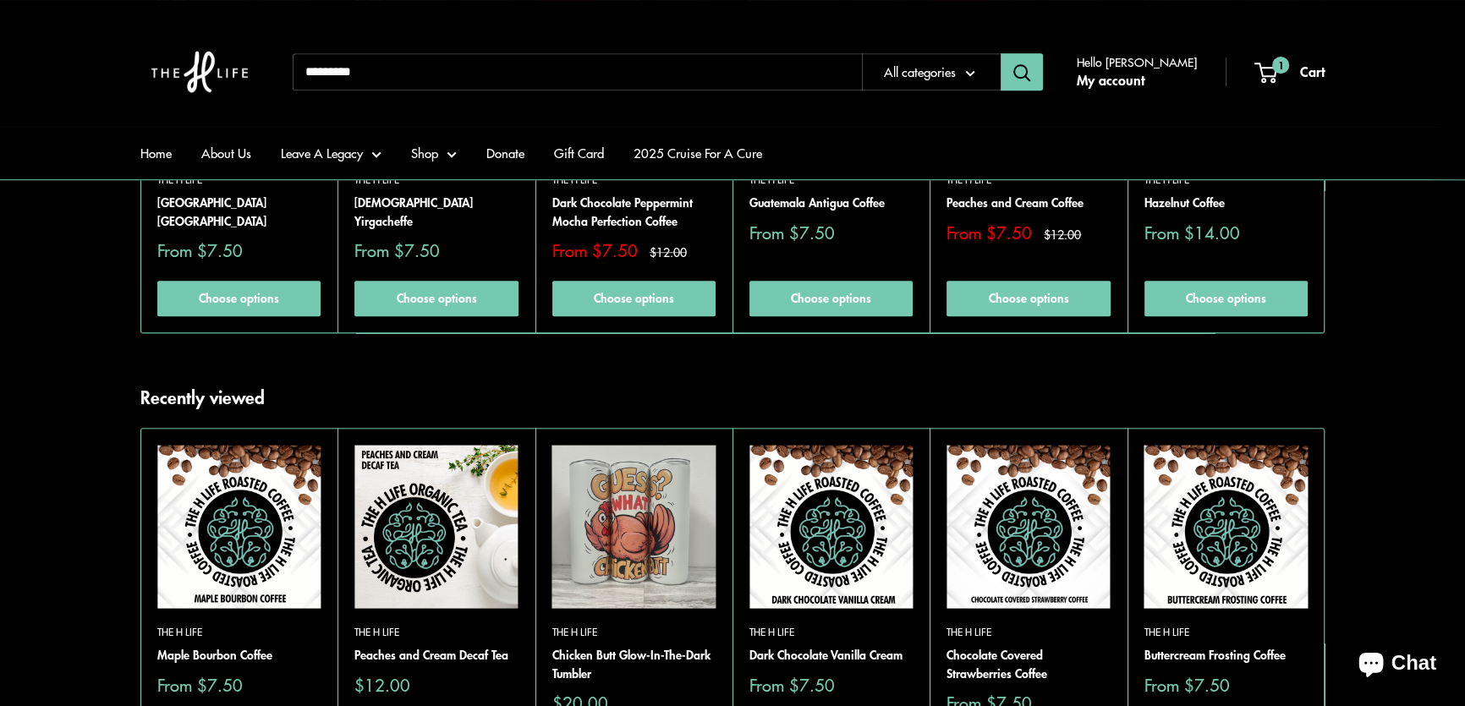
scroll to position [1230, 0]
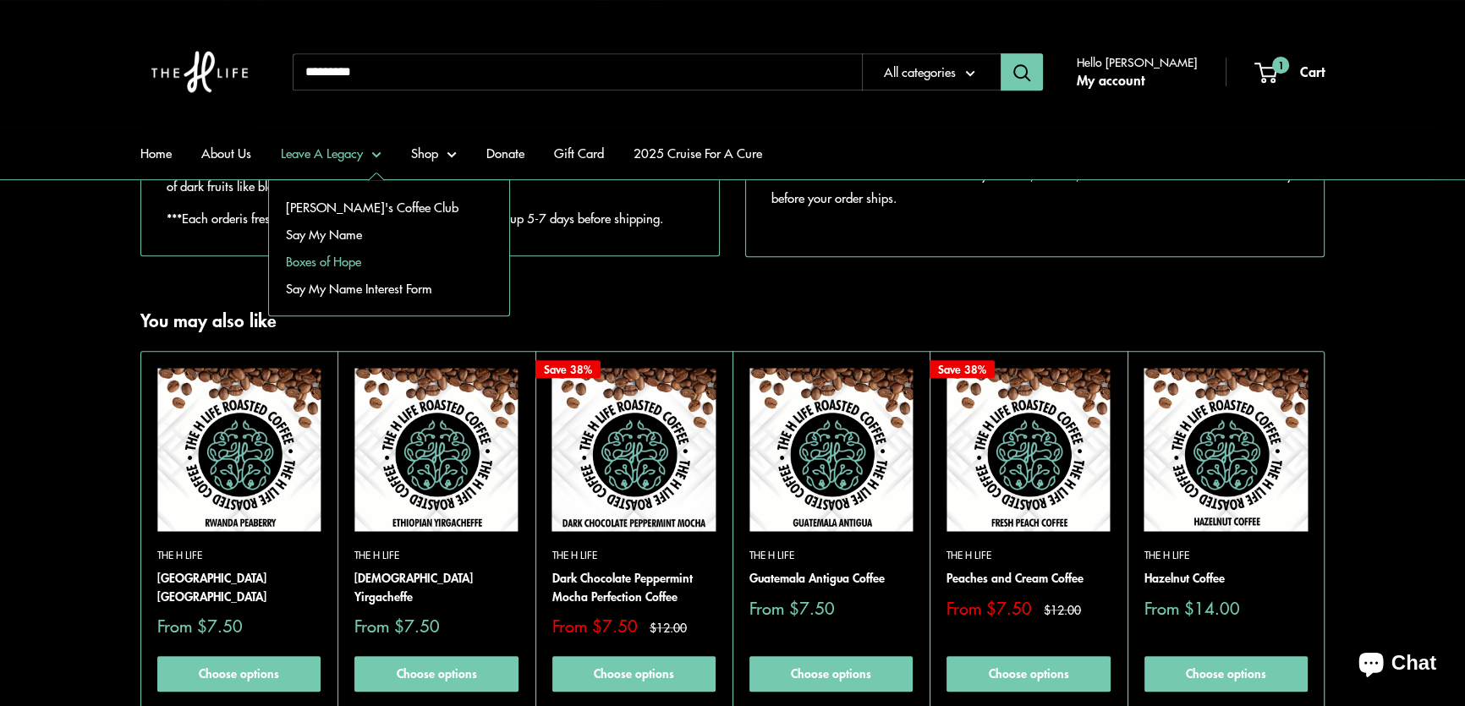
click at [333, 259] on link "Boxes of Hope" at bounding box center [389, 261] width 240 height 27
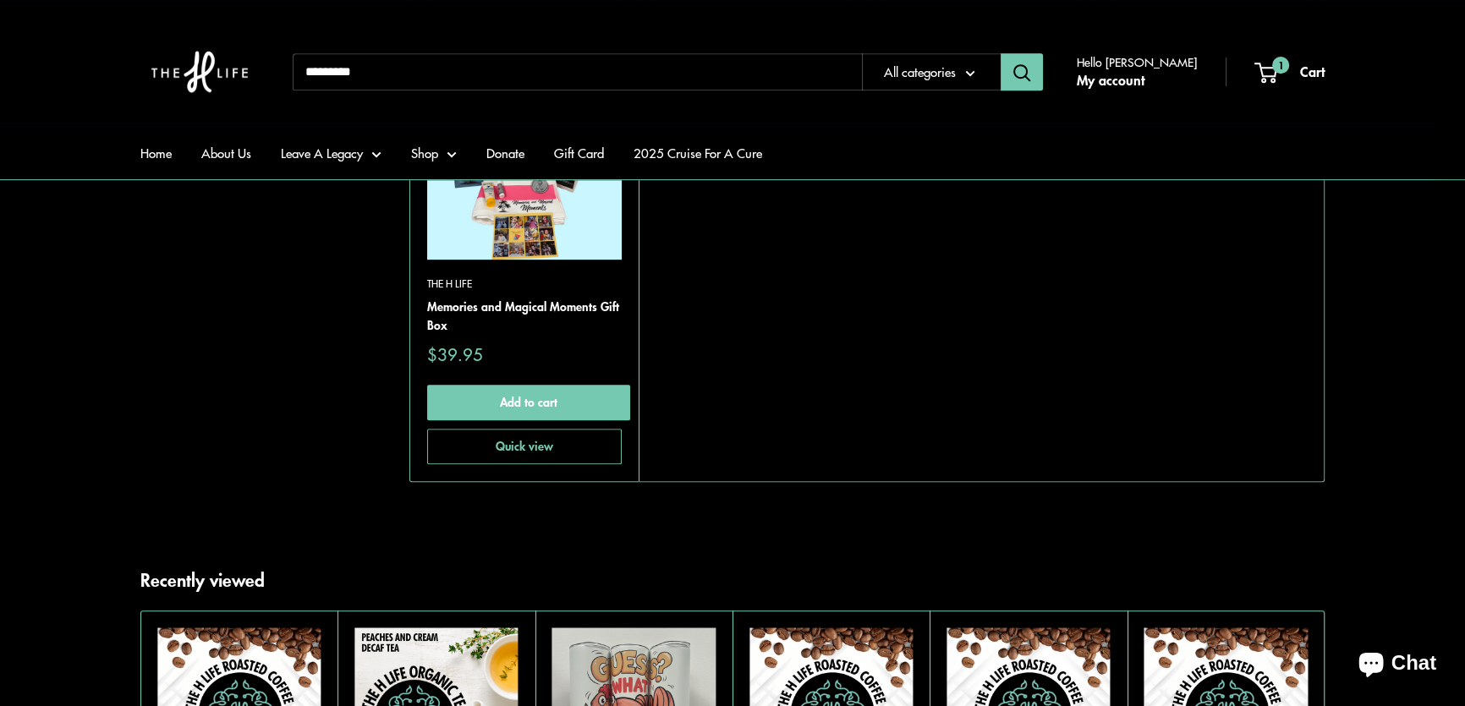
scroll to position [999, 0]
